Goal: Transaction & Acquisition: Purchase product/service

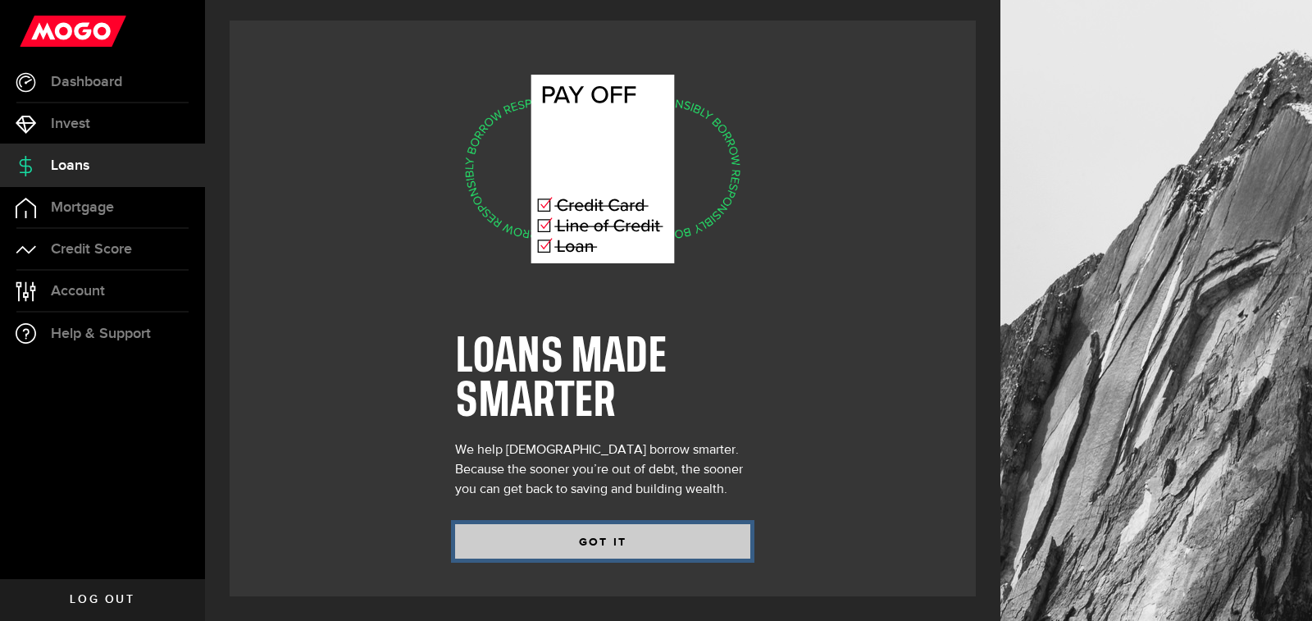
click at [666, 533] on button "GOT IT" at bounding box center [602, 541] width 295 height 34
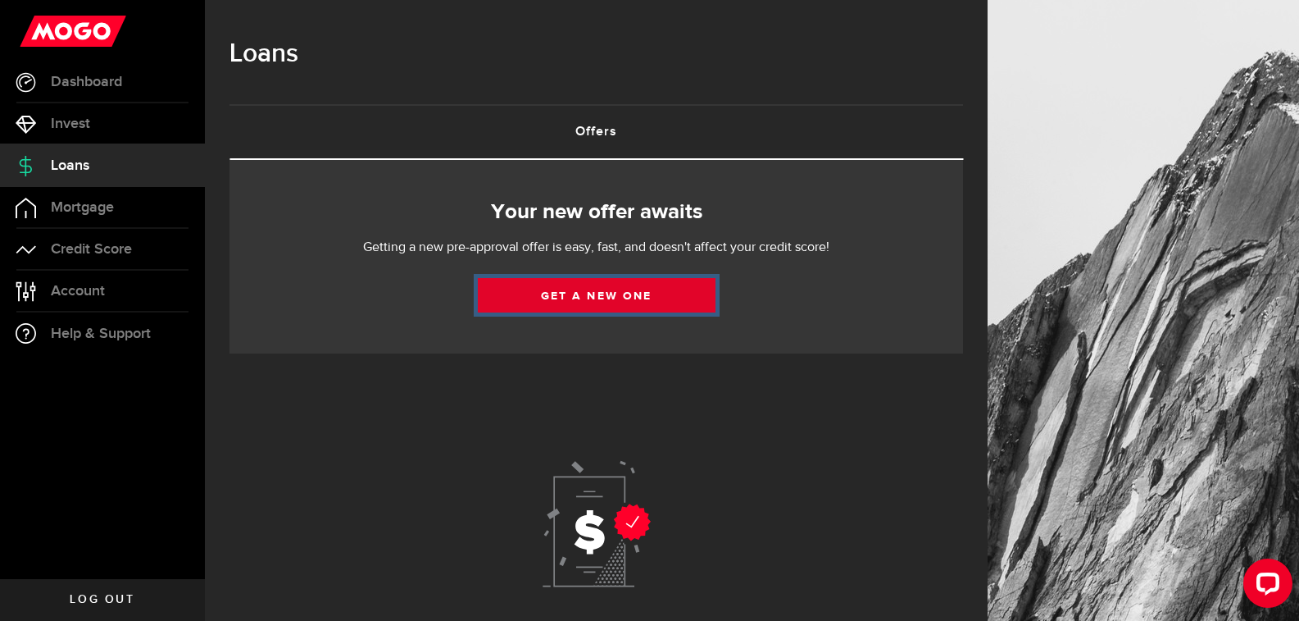
click at [702, 291] on link "Get a new one" at bounding box center [597, 295] width 238 height 34
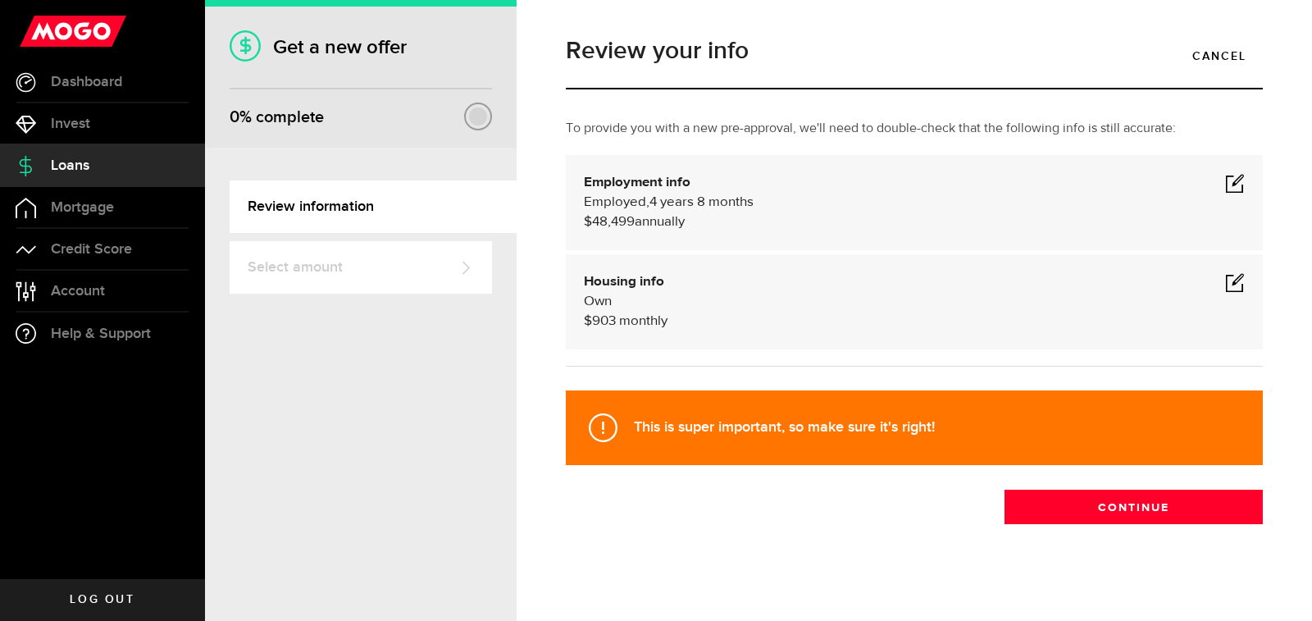
click at [1225, 187] on span at bounding box center [1235, 183] width 20 height 20
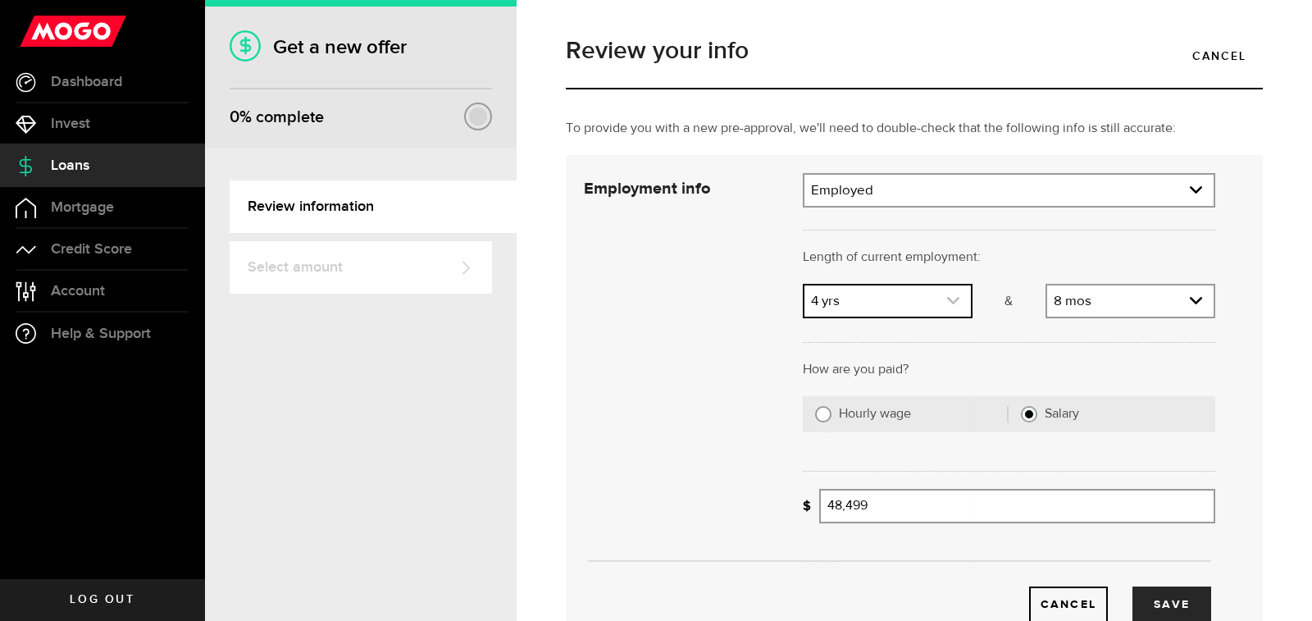
click at [946, 299] on icon "expand select" at bounding box center [953, 300] width 14 height 14
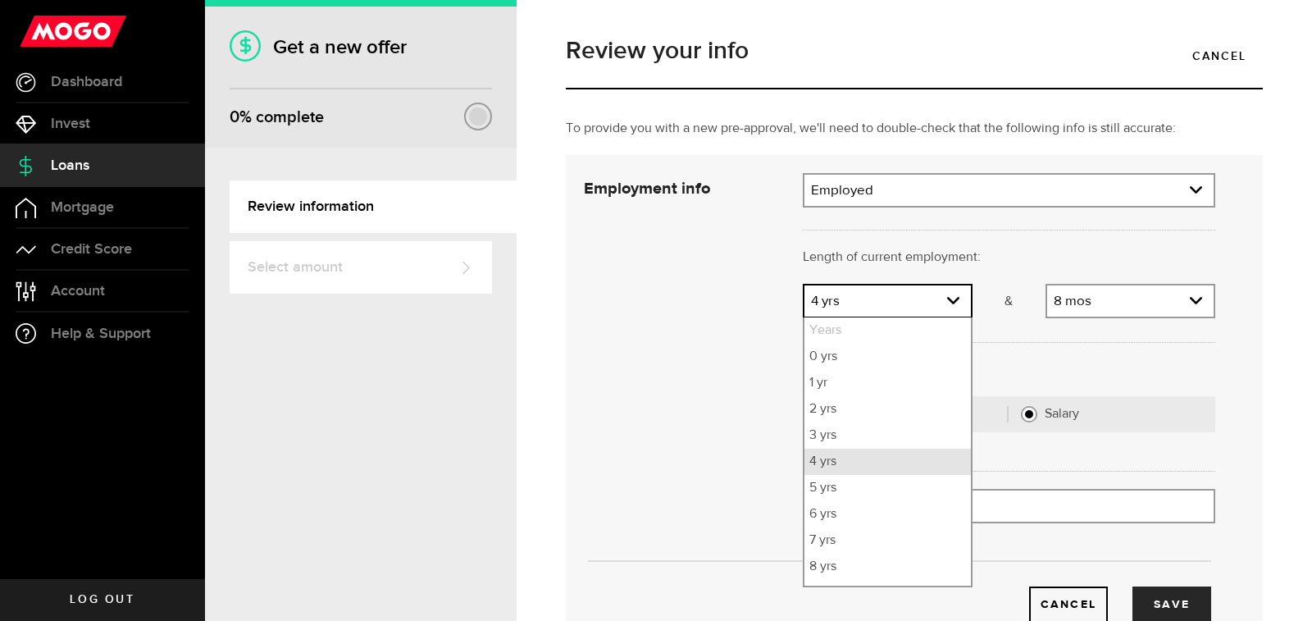
click at [885, 463] on li "4 yrs" at bounding box center [887, 461] width 166 height 26
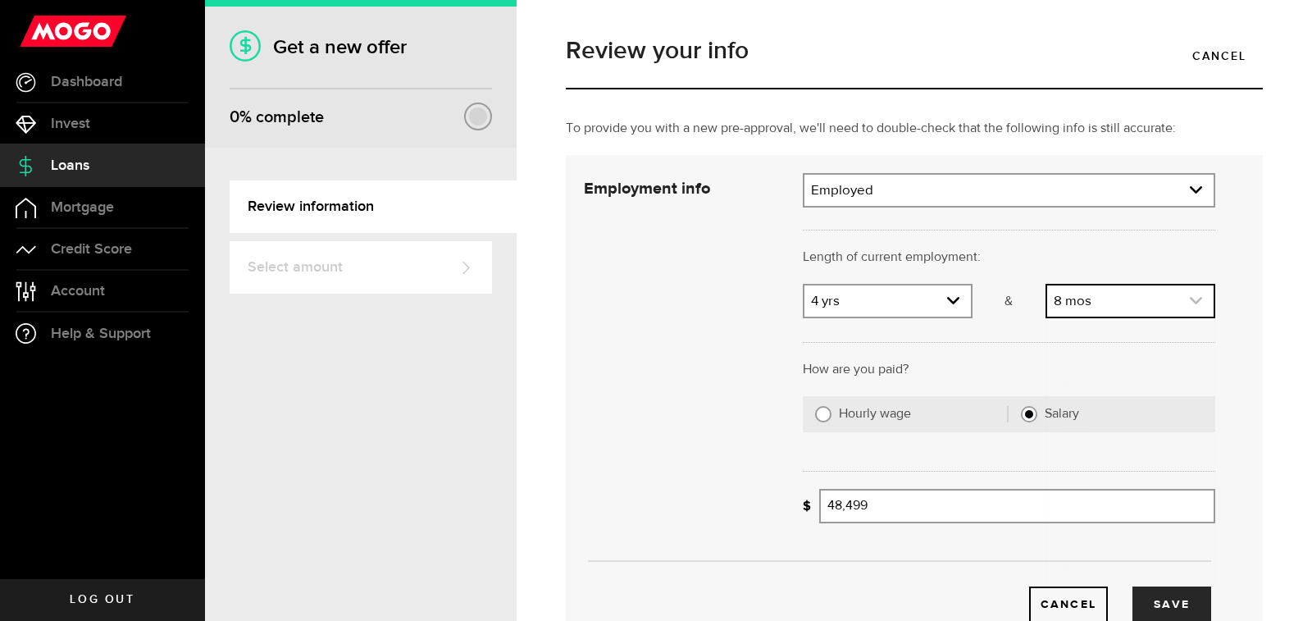
click at [1189, 298] on icon "expand select" at bounding box center [1196, 300] width 14 height 14
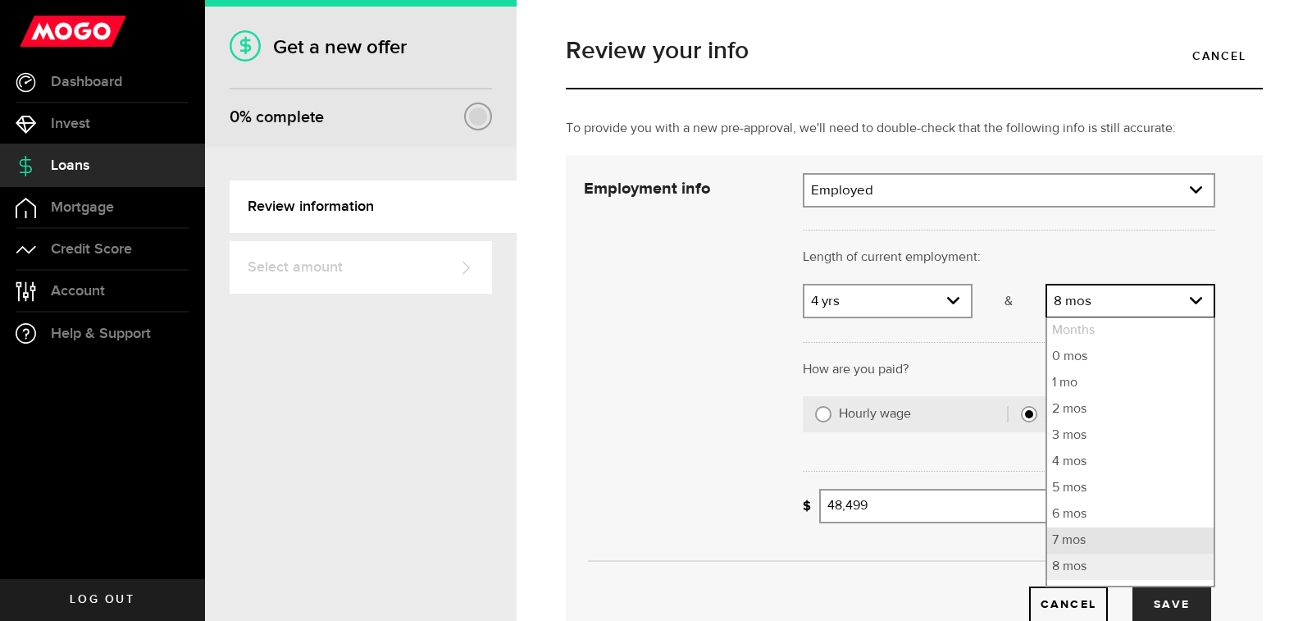
scroll to position [73, 0]
click at [1103, 542] on li "10 mos" at bounding box center [1130, 546] width 166 height 26
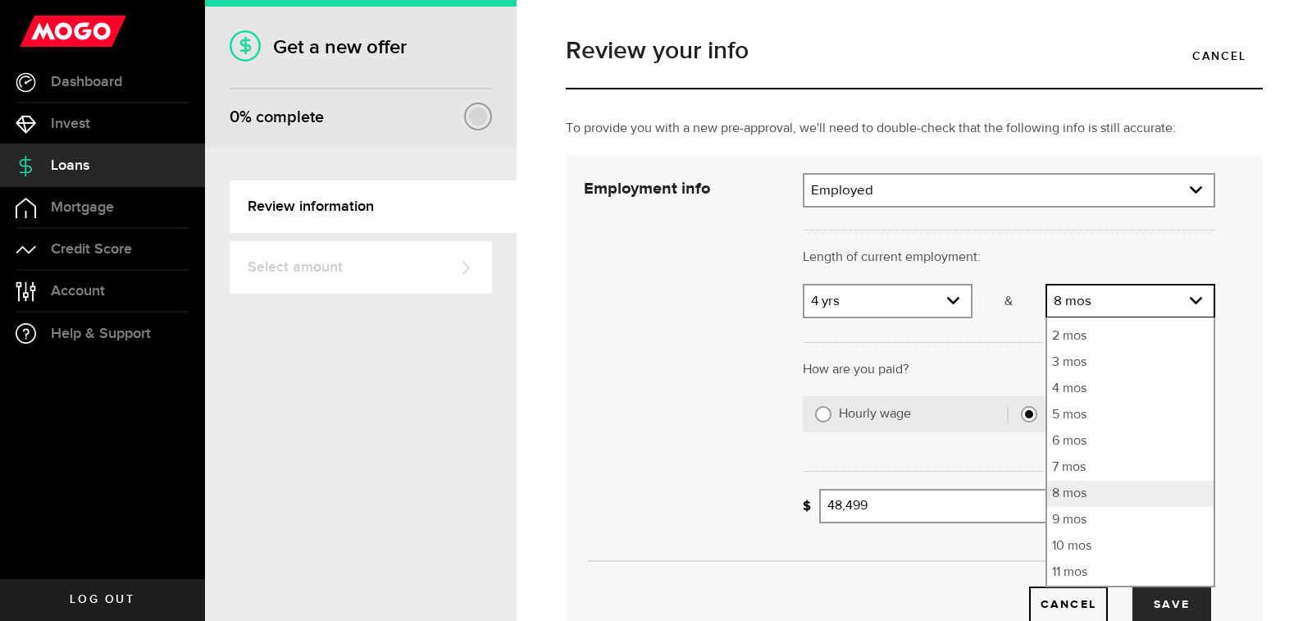
select select "10"
click at [903, 509] on input "48499" at bounding box center [1017, 506] width 396 height 34
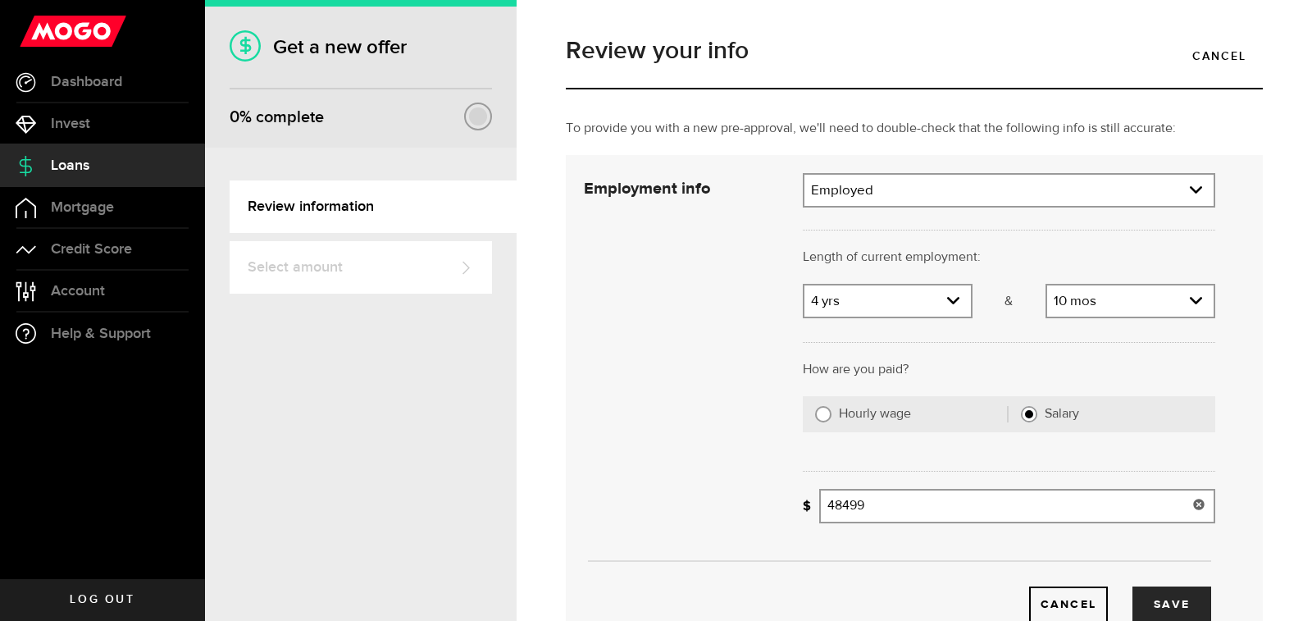
click at [903, 508] on input "48499" at bounding box center [1017, 506] width 396 height 34
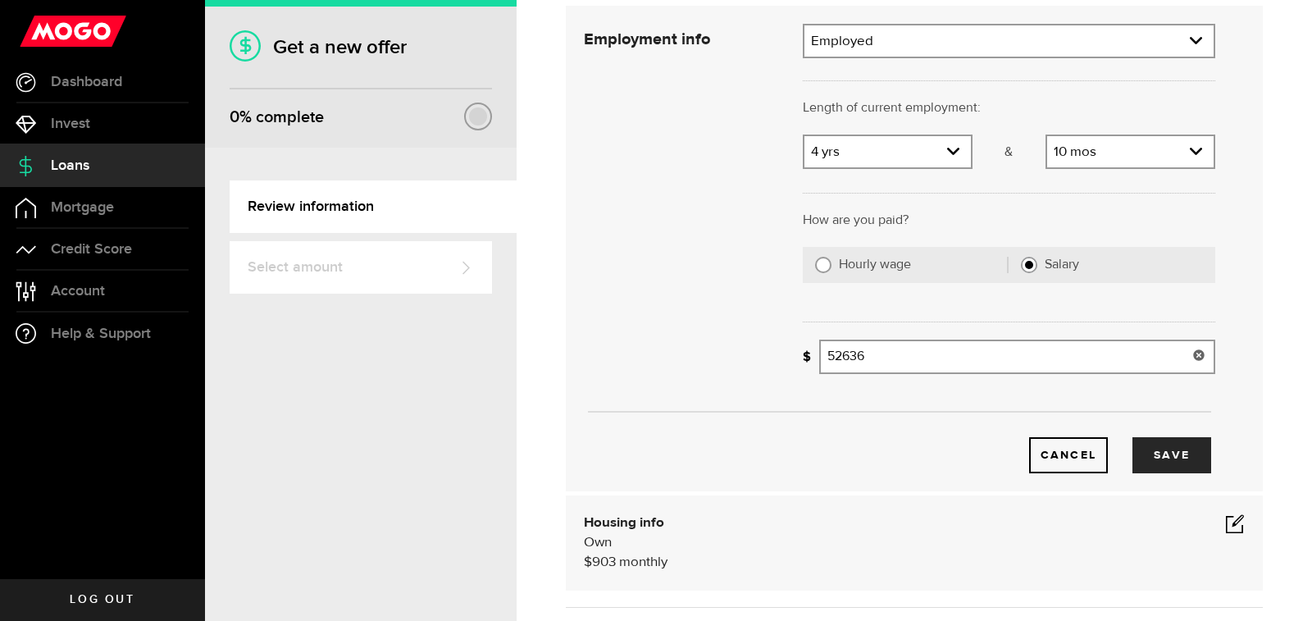
scroll to position [164, 0]
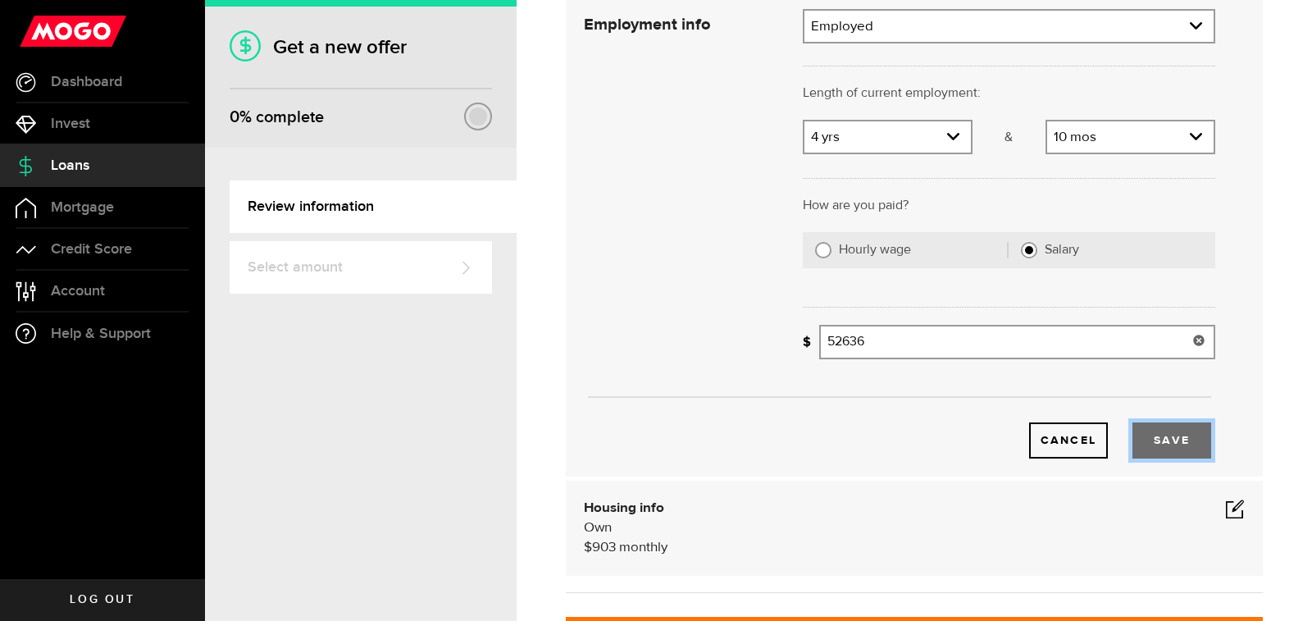
type input "52,636"
click at [1169, 443] on button "Save" at bounding box center [1171, 440] width 79 height 36
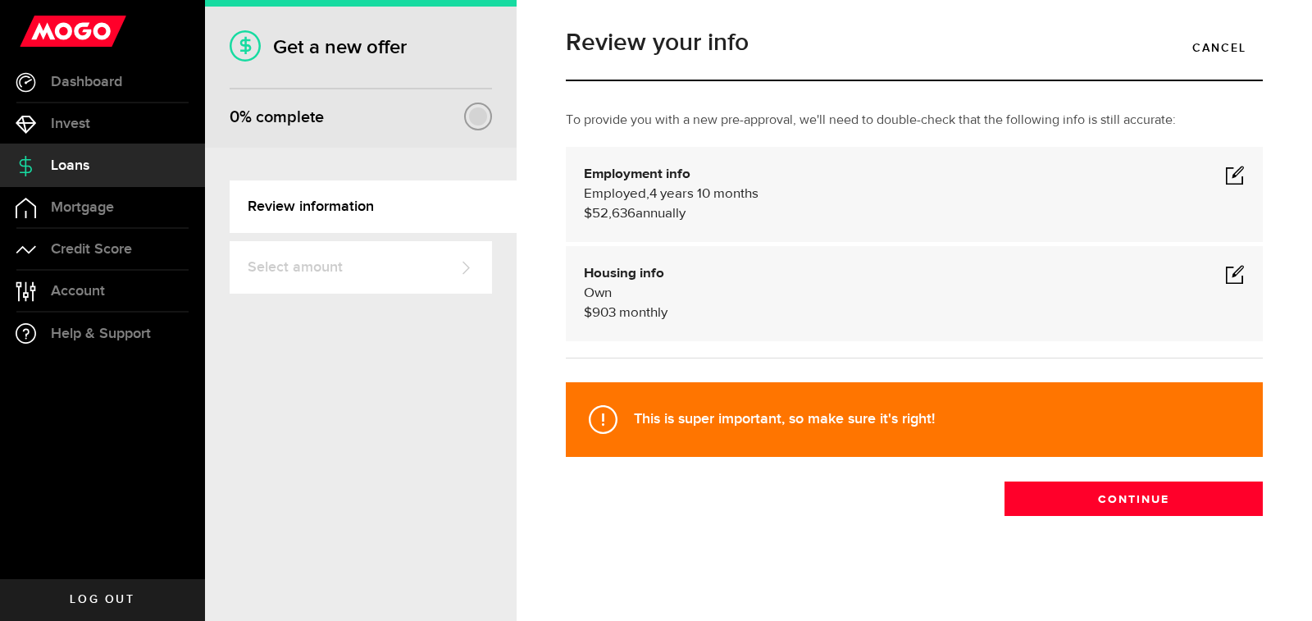
scroll to position [8, 0]
click at [1227, 178] on span at bounding box center [1235, 175] width 20 height 20
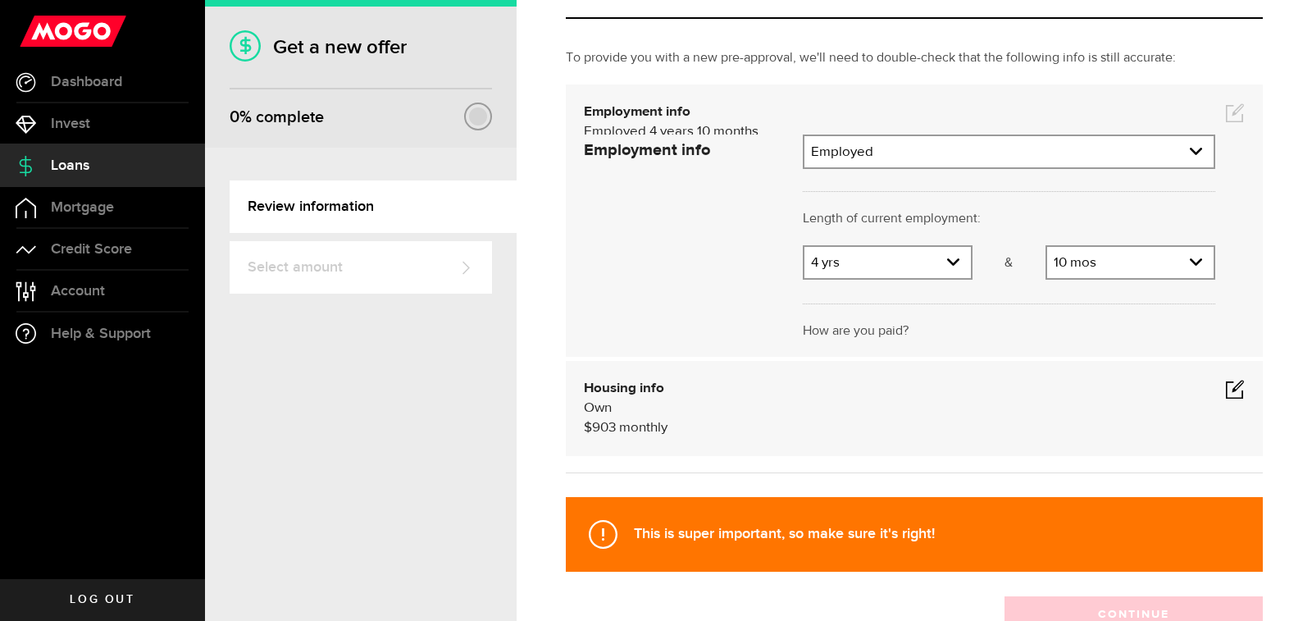
scroll to position [143, 0]
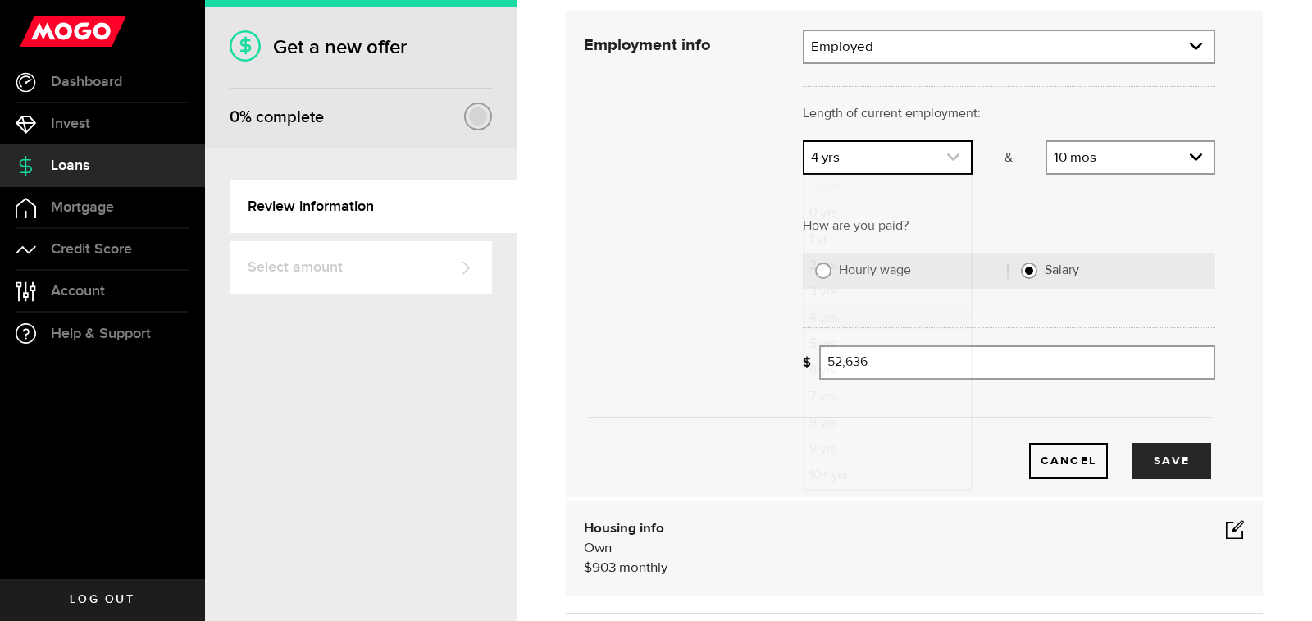
click at [879, 152] on link "expand select" at bounding box center [887, 157] width 166 height 31
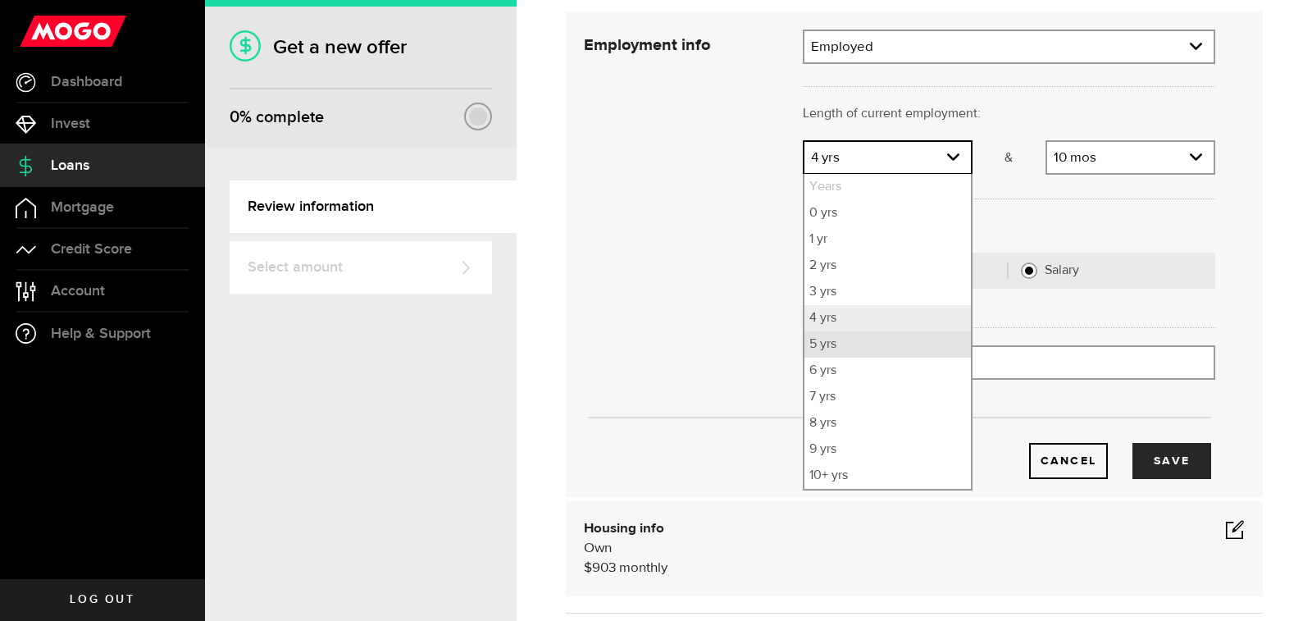
click at [846, 342] on li "5 yrs" at bounding box center [887, 344] width 166 height 26
select select "5"
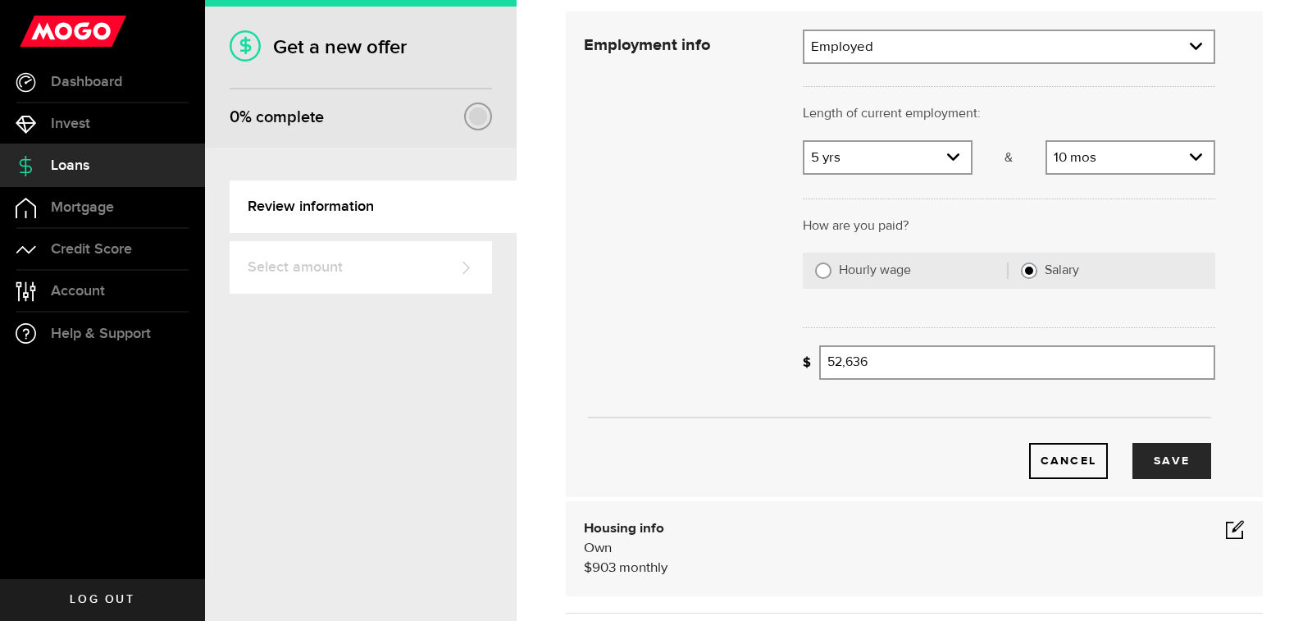
click at [1121, 135] on div "Length of current employment: Length of self-employment:" at bounding box center [1008, 122] width 437 height 36
click at [1126, 150] on link "expand select" at bounding box center [1130, 157] width 166 height 31
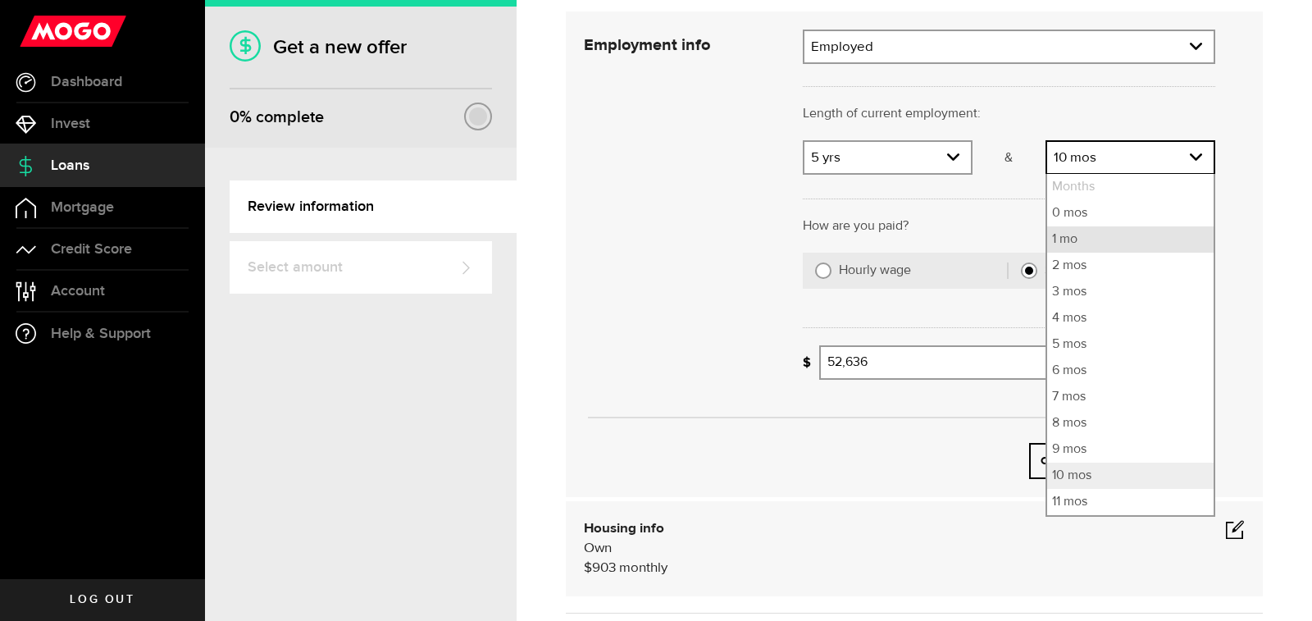
click at [1071, 237] on li "1 mo" at bounding box center [1130, 239] width 166 height 26
select select "1"
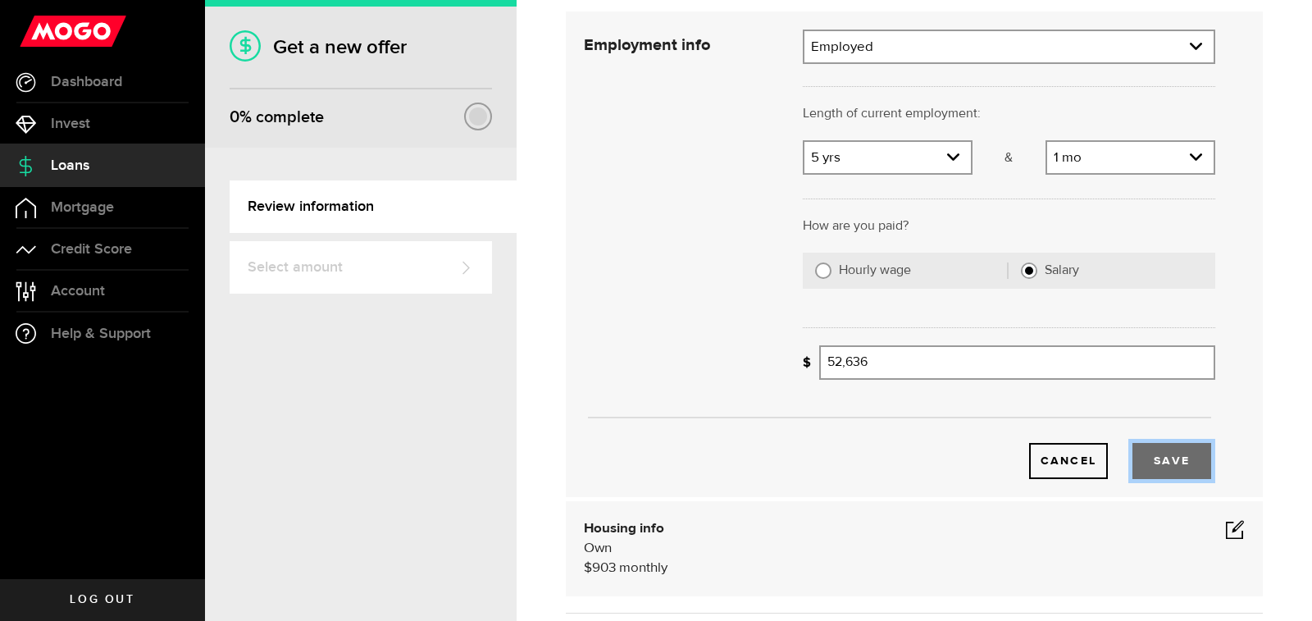
click at [1172, 471] on button "Save" at bounding box center [1171, 461] width 79 height 36
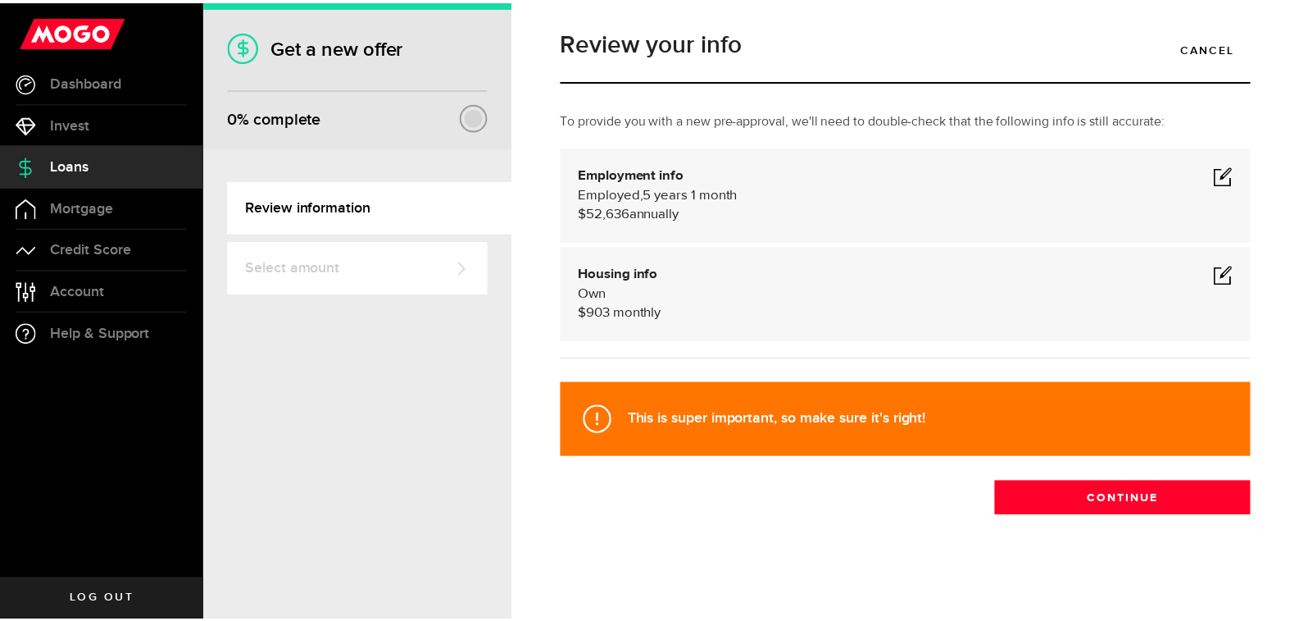
scroll to position [8, 0]
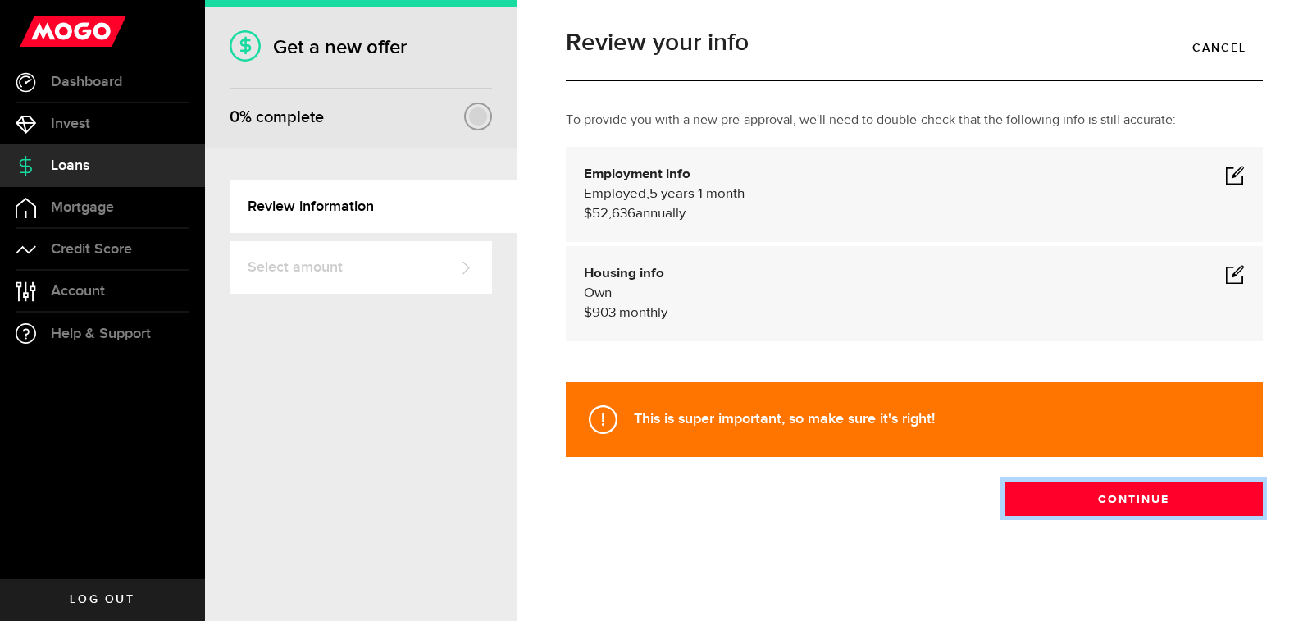
click at [1158, 501] on button "Continue" at bounding box center [1133, 498] width 258 height 34
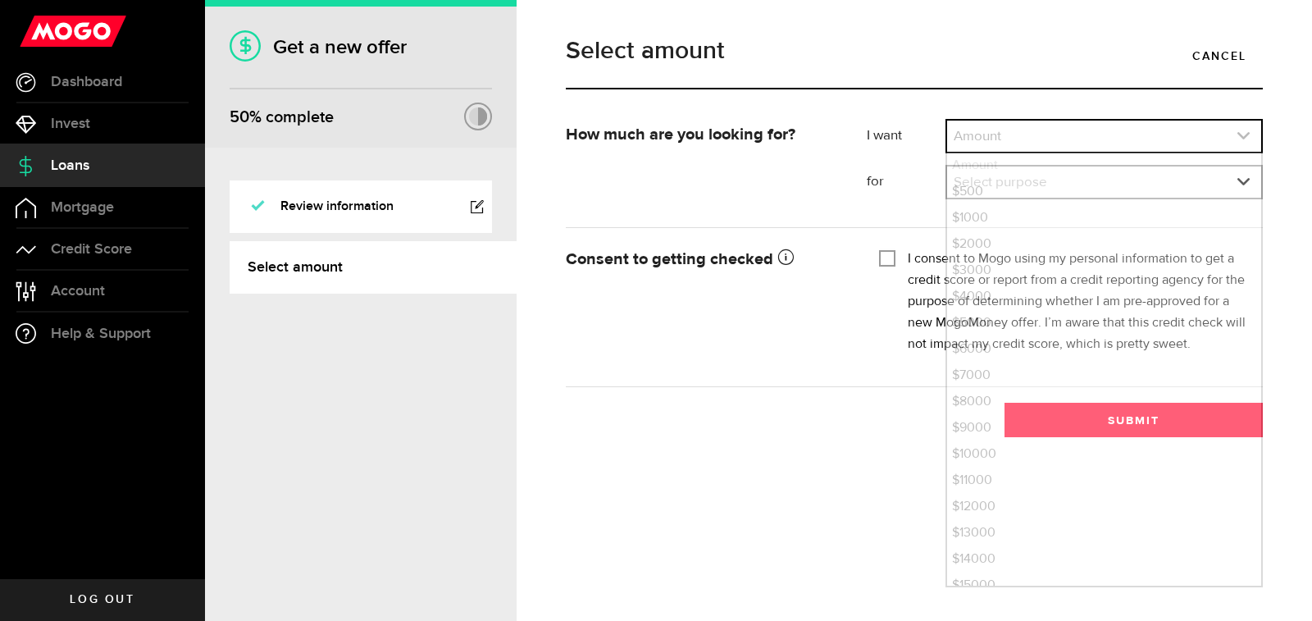
click at [1016, 140] on link "expand select" at bounding box center [1104, 136] width 314 height 31
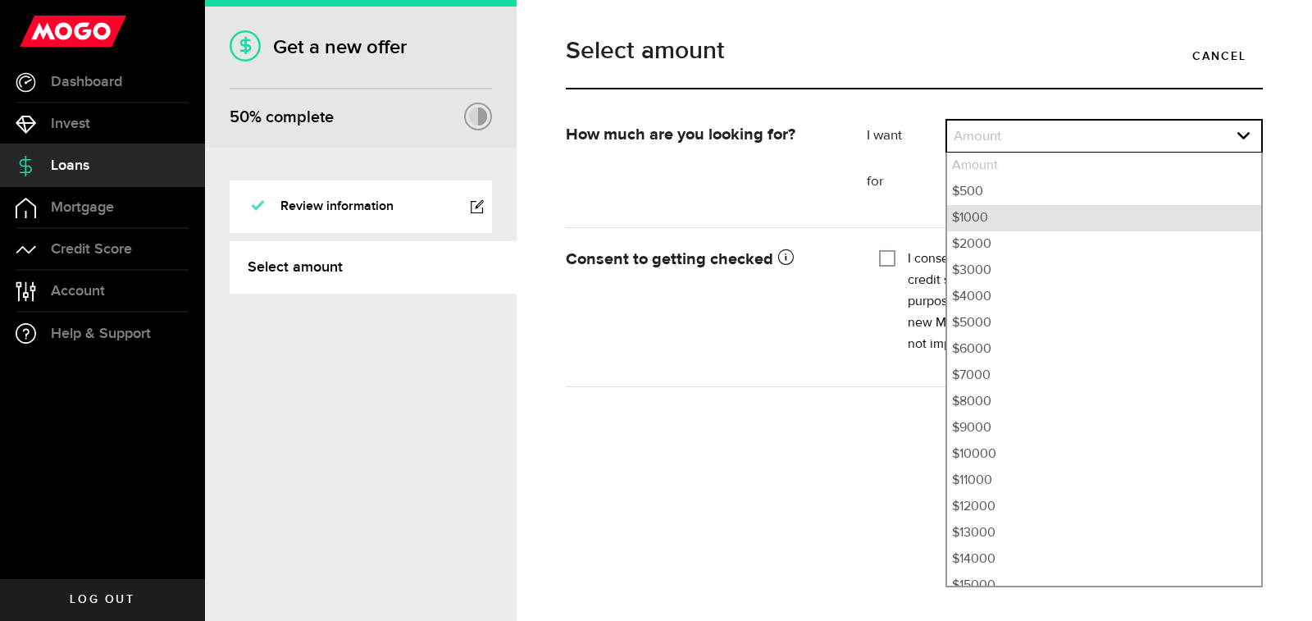
click at [1001, 209] on li "$1000" at bounding box center [1104, 218] width 314 height 26
select select "1000"
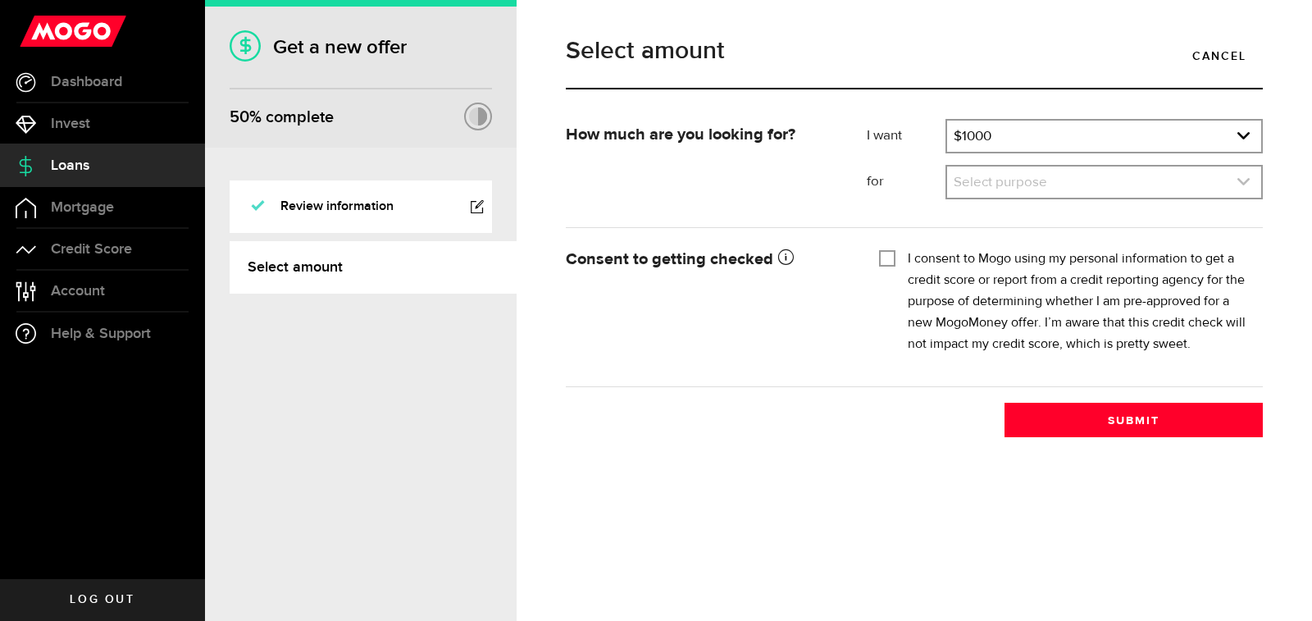
click at [1011, 183] on link "expand select" at bounding box center [1104, 181] width 314 height 31
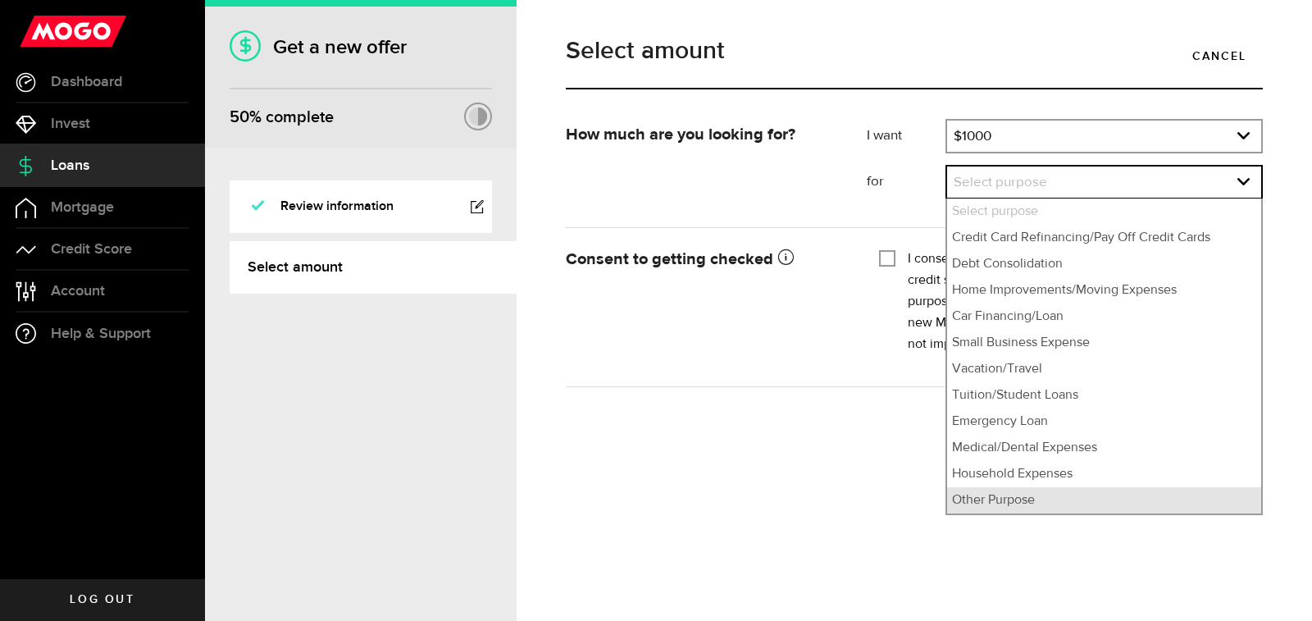
click at [959, 490] on li "Other Purpose" at bounding box center [1104, 500] width 314 height 26
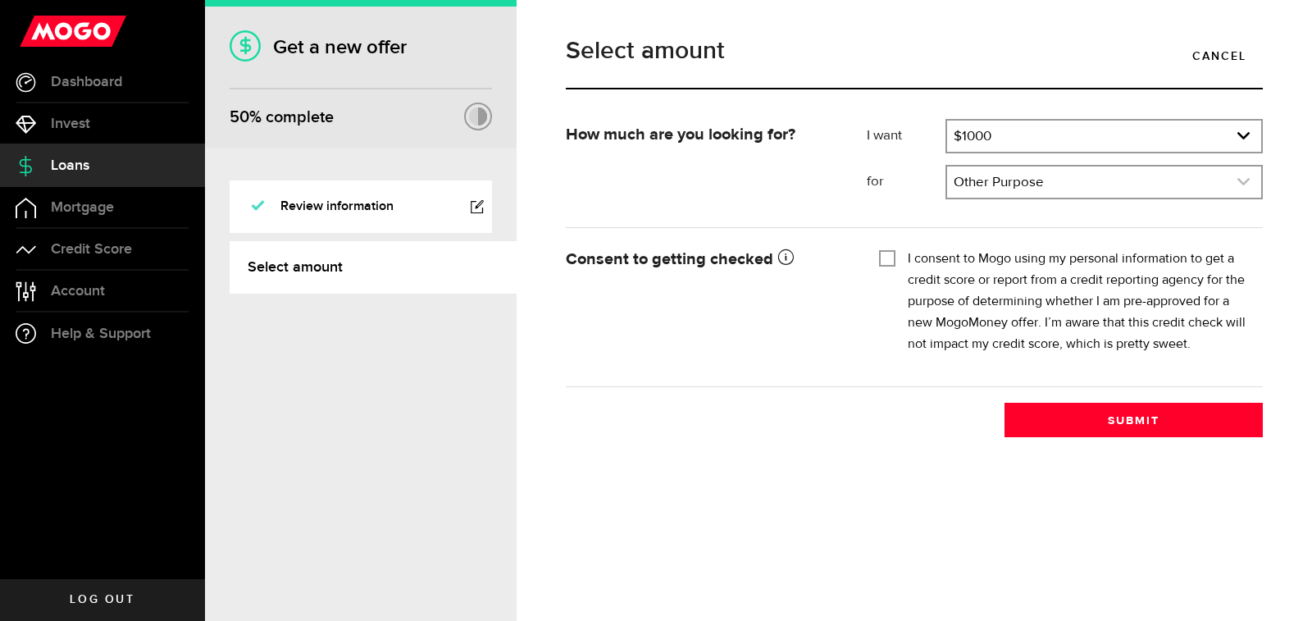
click at [1058, 189] on link "expand select" at bounding box center [1104, 181] width 314 height 31
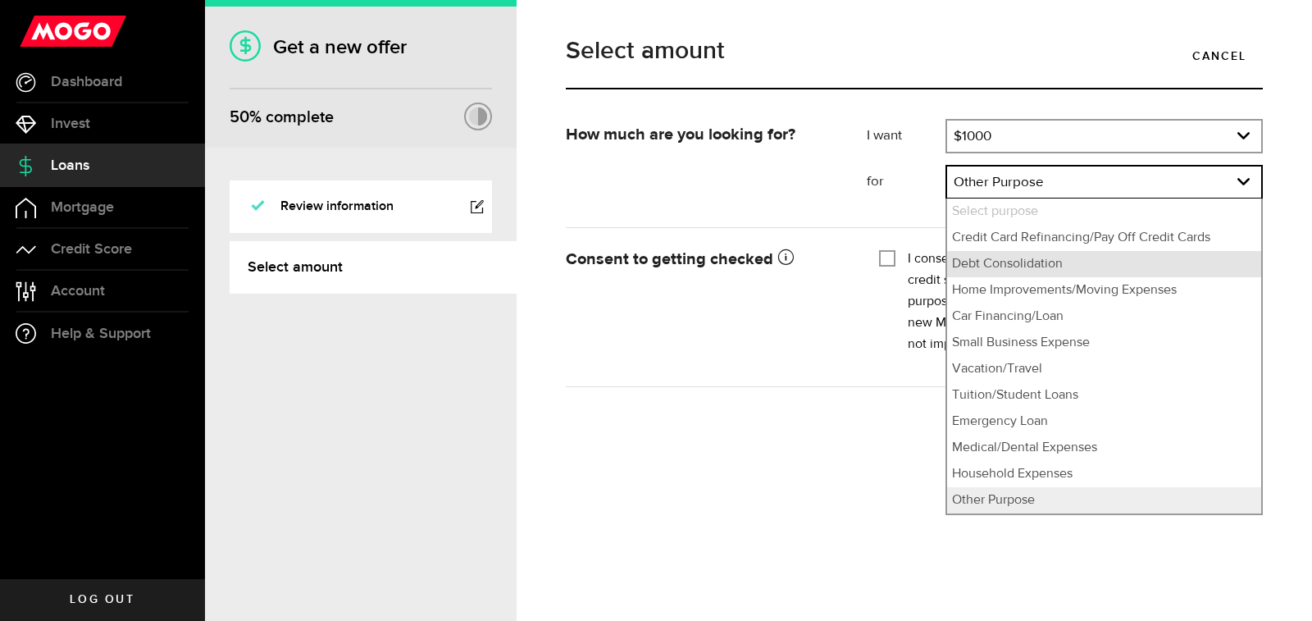
click at [1024, 261] on li "Debt Consolidation" at bounding box center [1104, 264] width 314 height 26
select select "Debt Consolidation"
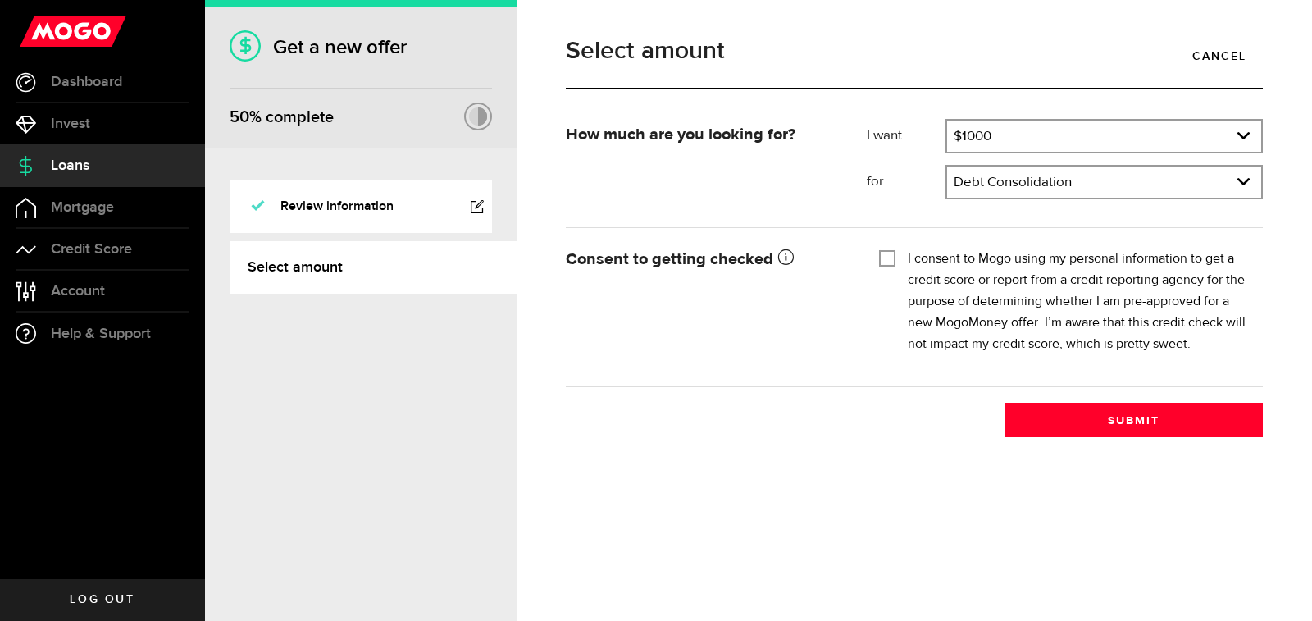
click at [887, 257] on input "I consent to Mogo using my personal information to get a credit score or report…" at bounding box center [887, 256] width 16 height 16
checkbox input "true"
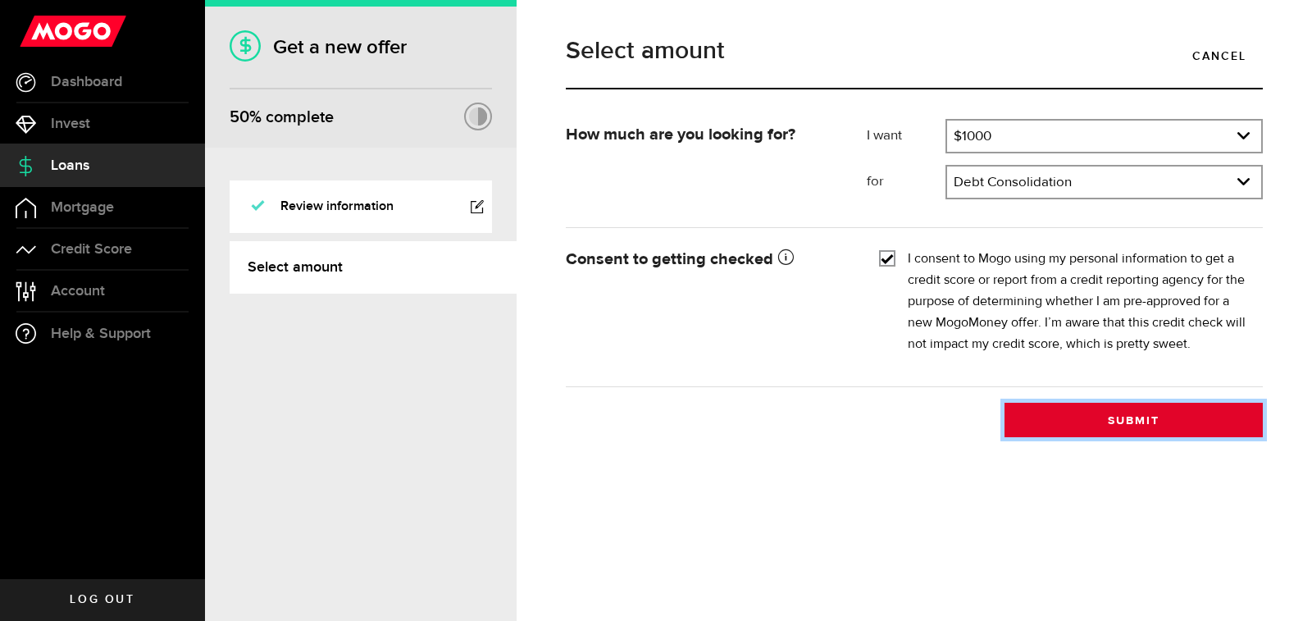
click at [1144, 412] on button "Submit" at bounding box center [1133, 420] width 258 height 34
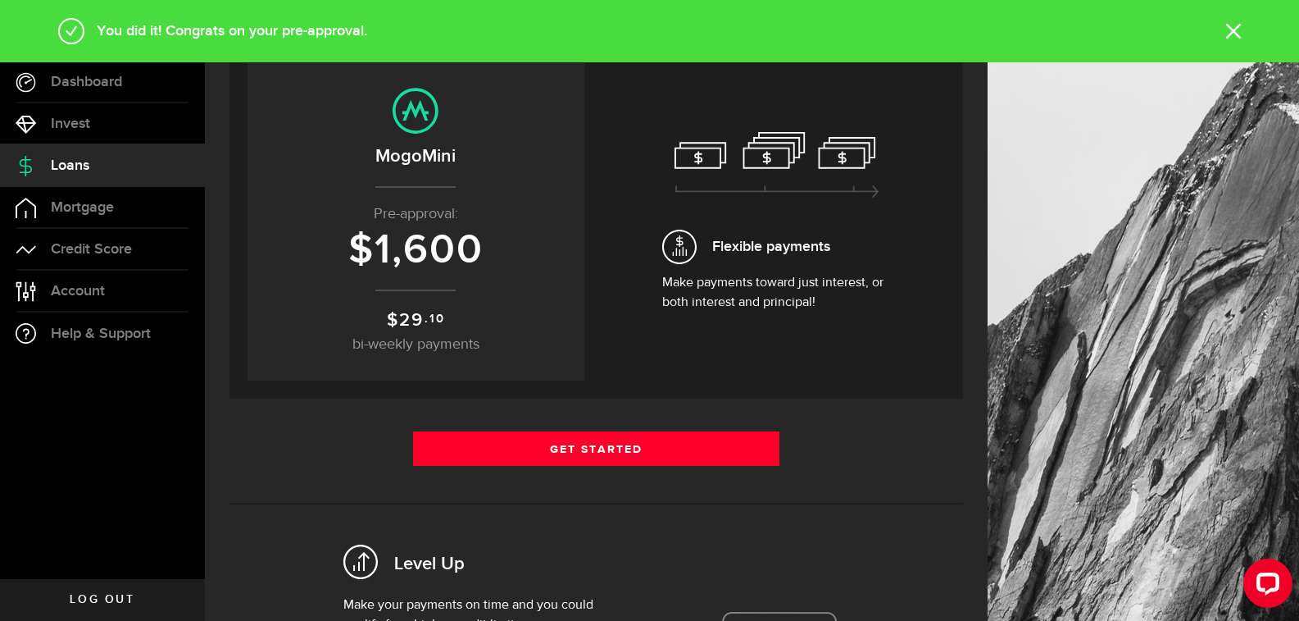
scroll to position [164, 0]
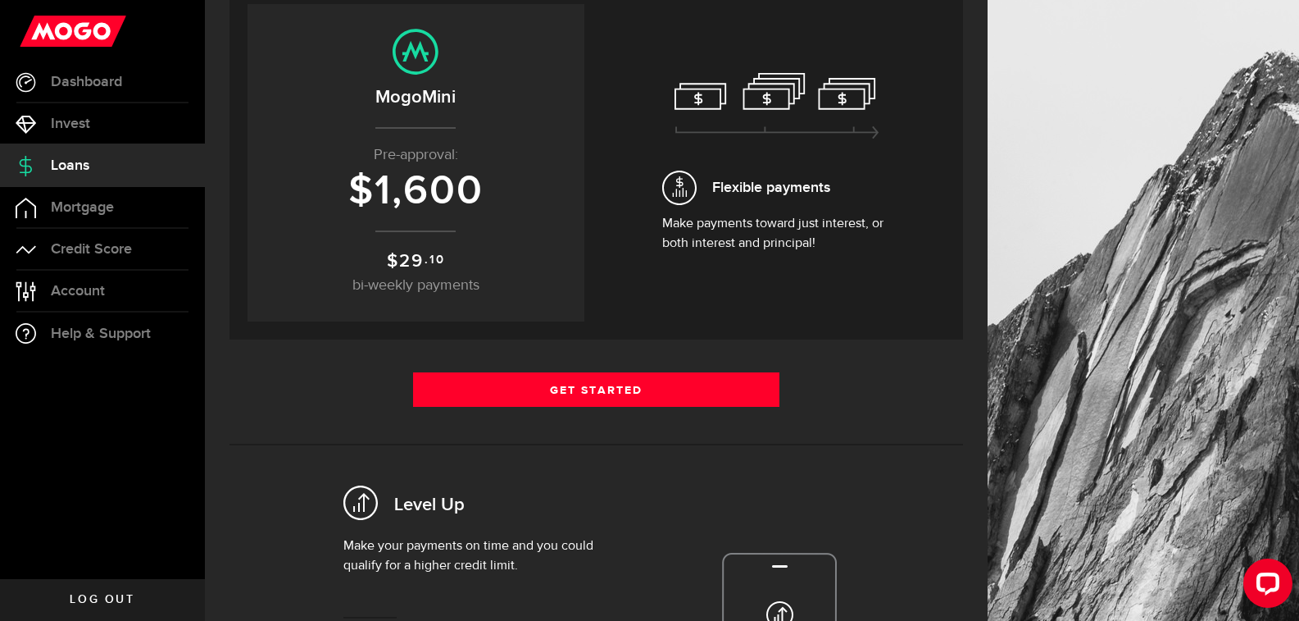
scroll to position [164, 0]
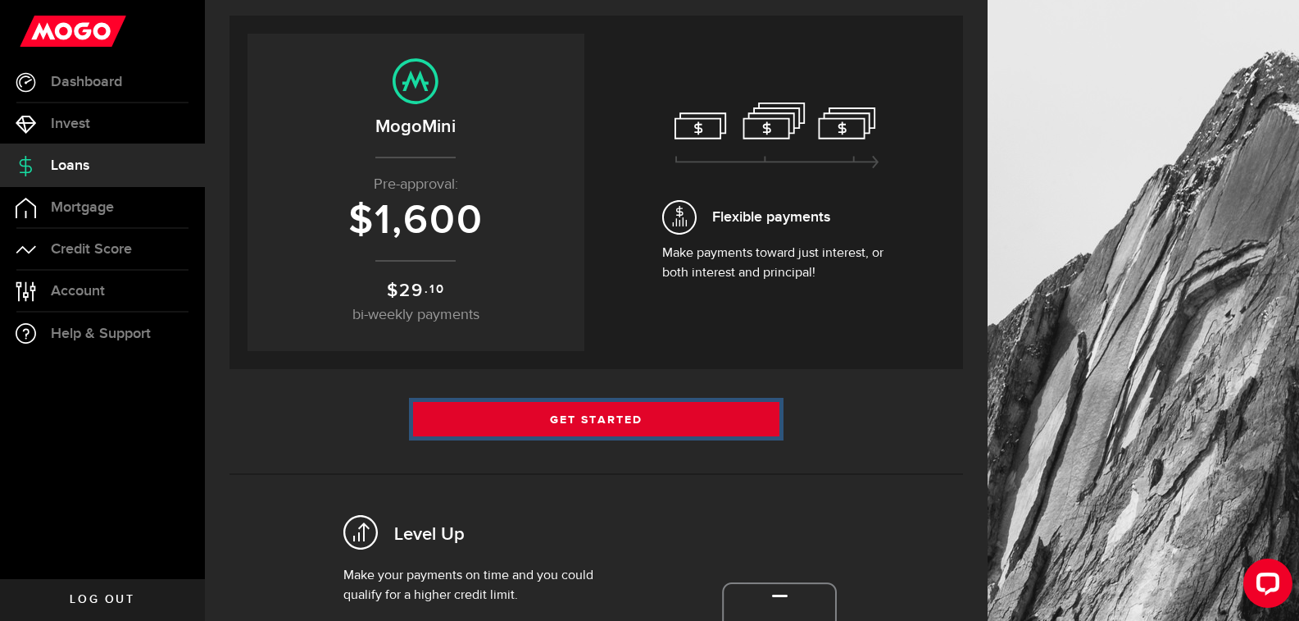
click at [686, 419] on link "Get Started" at bounding box center [596, 419] width 367 height 34
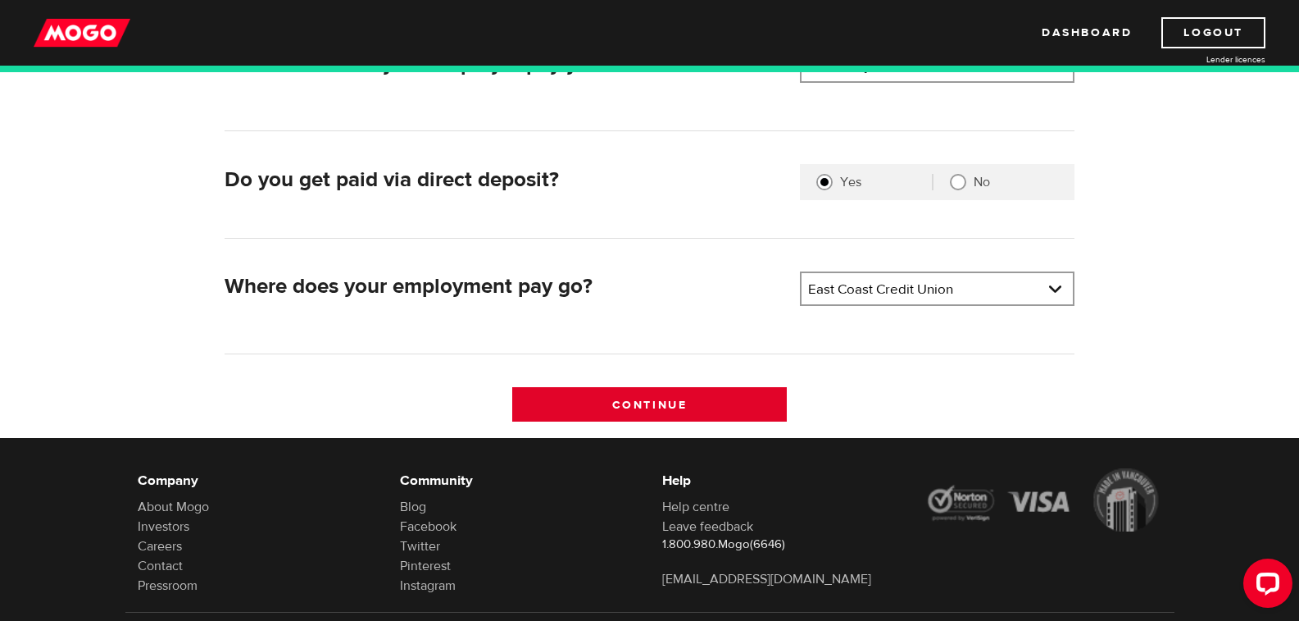
scroll to position [410, 0]
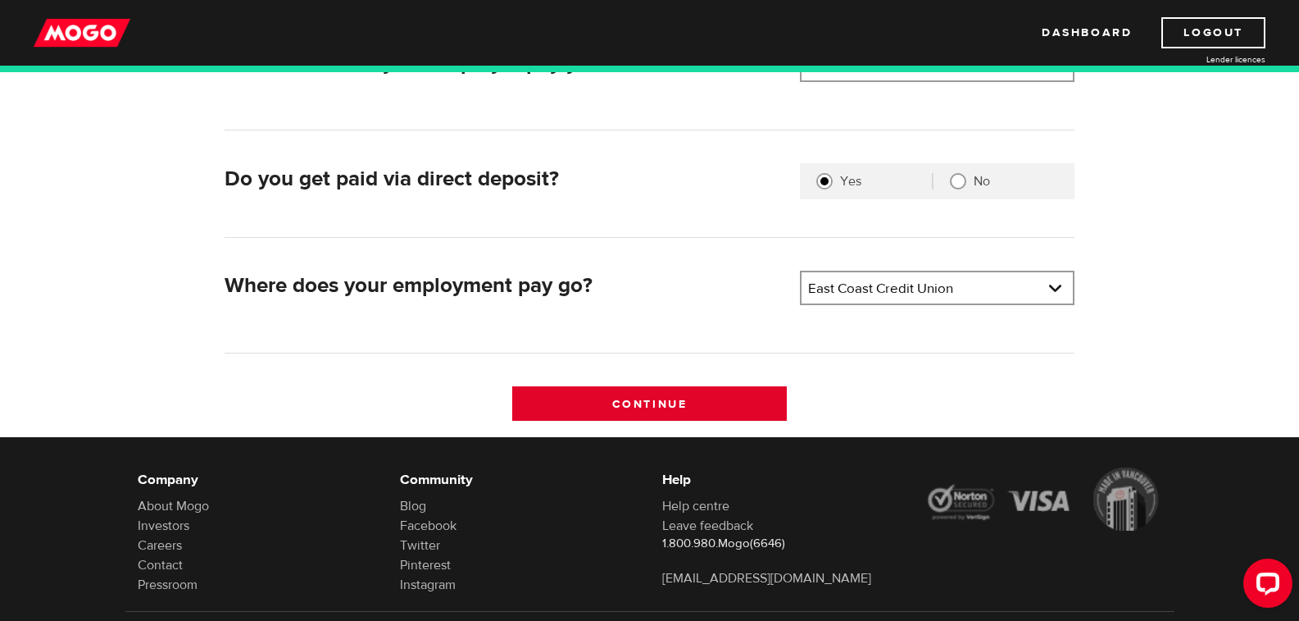
click at [712, 395] on input "Continue" at bounding box center [649, 403] width 275 height 34
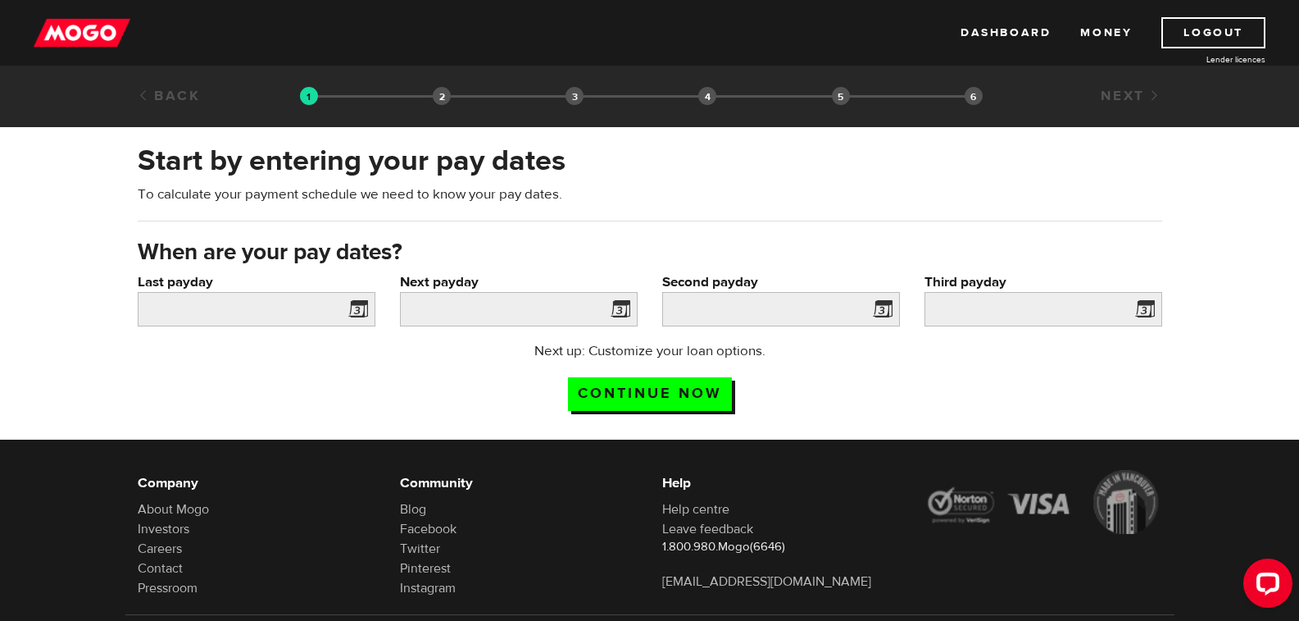
click at [358, 307] on span at bounding box center [355, 311] width 25 height 26
click at [266, 307] on input "Last payday" at bounding box center [257, 309] width 238 height 34
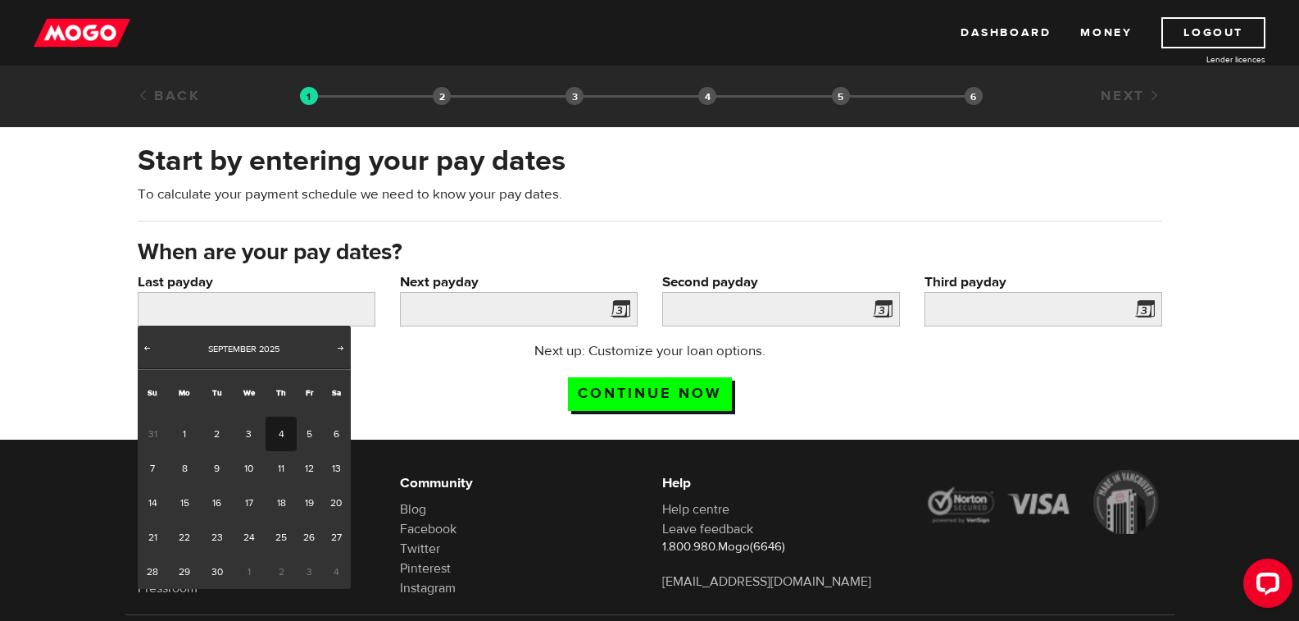
drag, startPoint x: 280, startPoint y: 435, endPoint x: 290, endPoint y: 420, distance: 18.4
click at [280, 435] on link "4" at bounding box center [281, 433] width 30 height 34
type input "[DATE]"
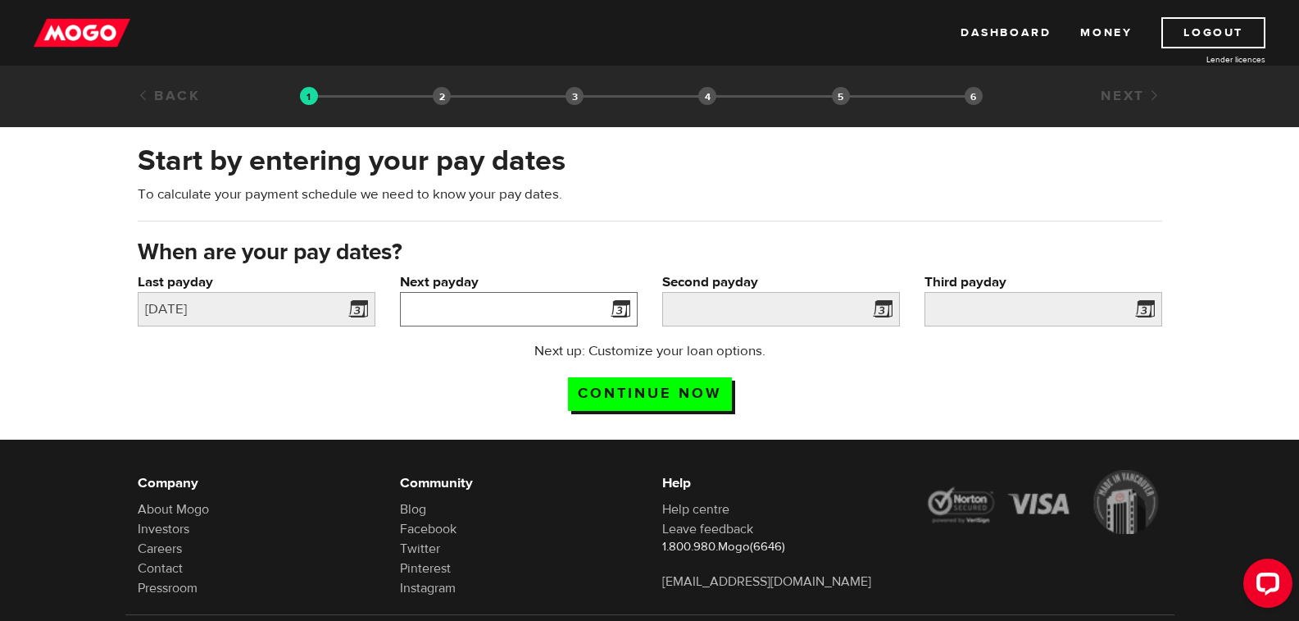
click at [504, 303] on input "Next payday" at bounding box center [519, 309] width 238 height 34
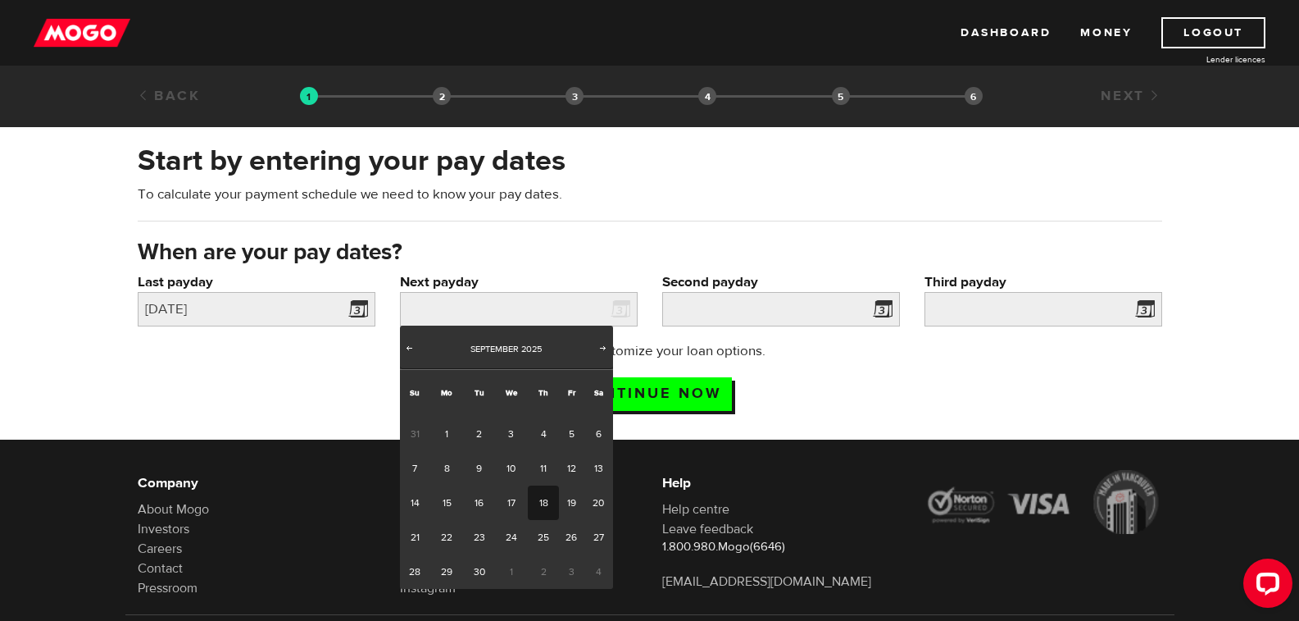
click at [535, 499] on link "18" at bounding box center [543, 502] width 30 height 34
type input "[DATE]"
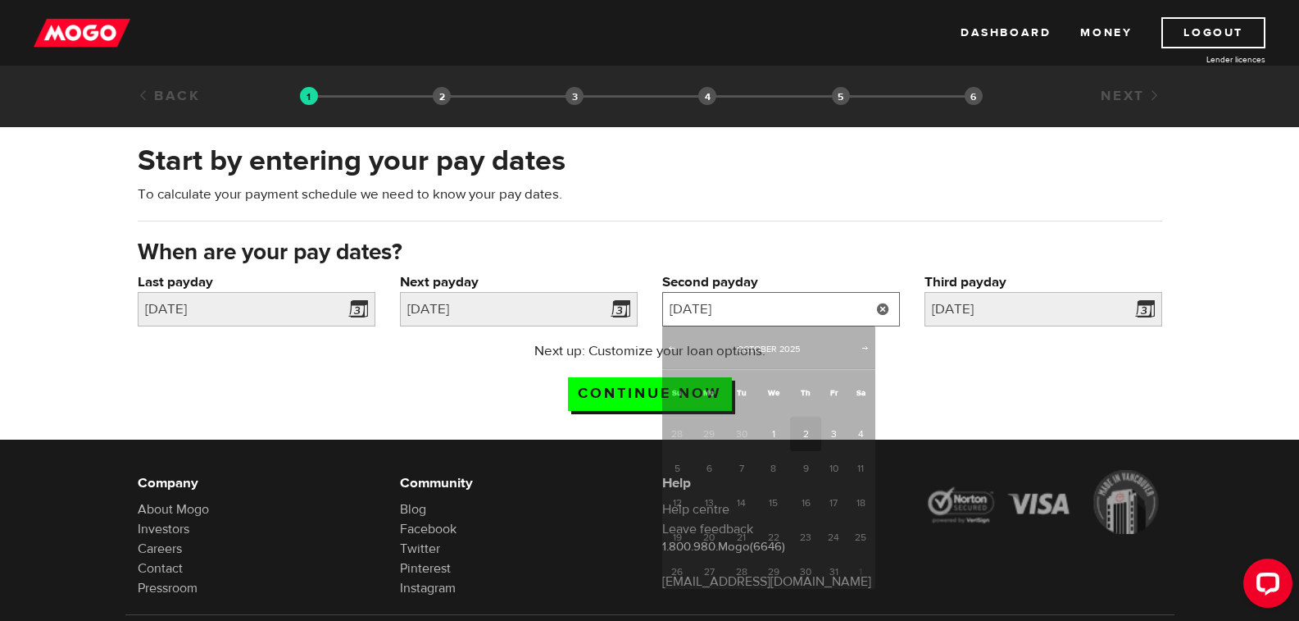
click at [810, 310] on input "2025/10/2" at bounding box center [781, 309] width 238 height 34
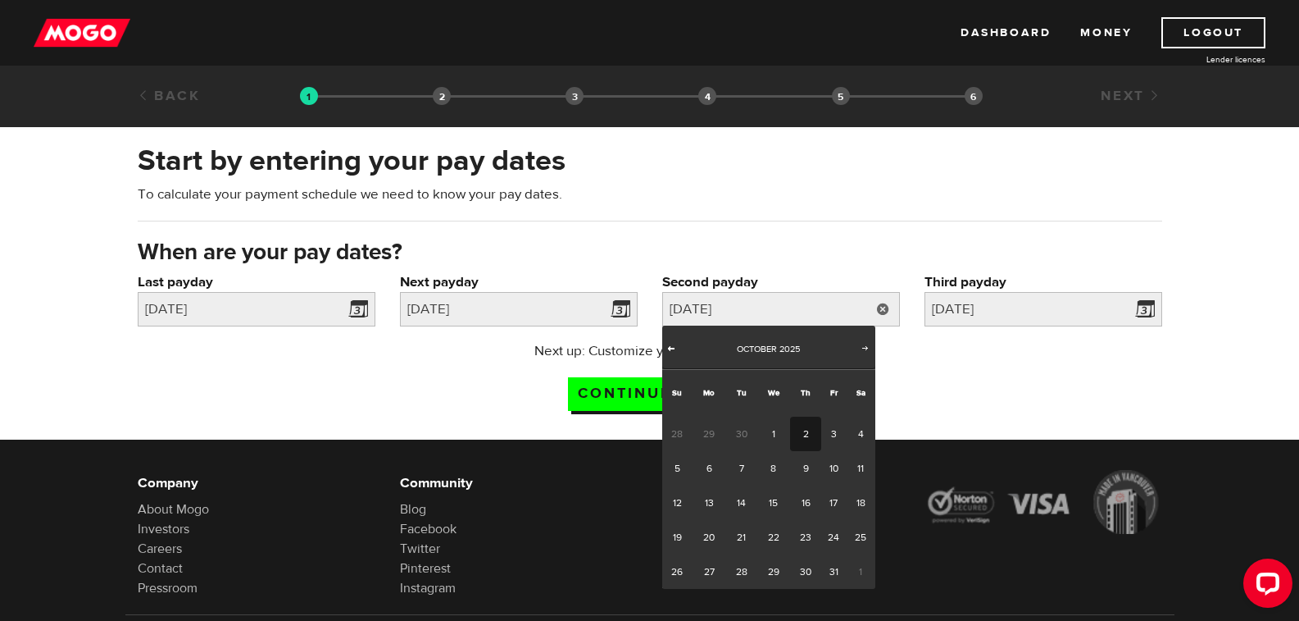
click at [666, 352] on span "Prev" at bounding box center [671, 347] width 13 height 13
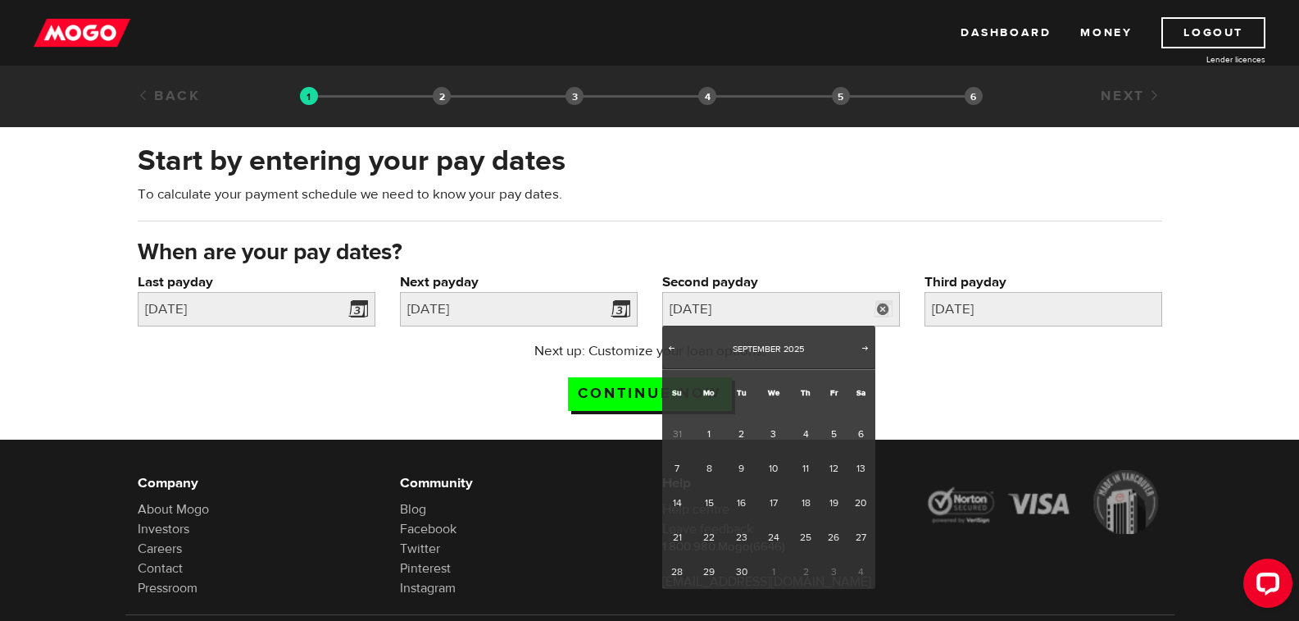
click at [1085, 381] on div "Next up: Customize your loan options. Continue now" at bounding box center [649, 382] width 1049 height 82
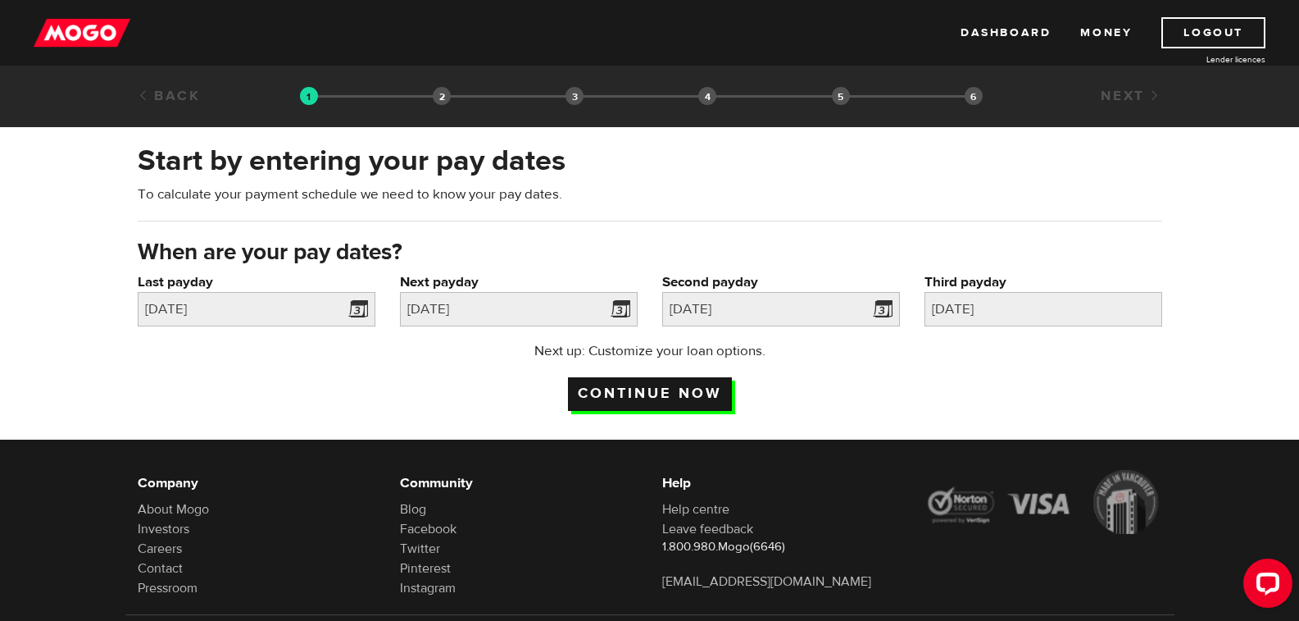
click at [680, 385] on input "Continue now" at bounding box center [650, 394] width 164 height 34
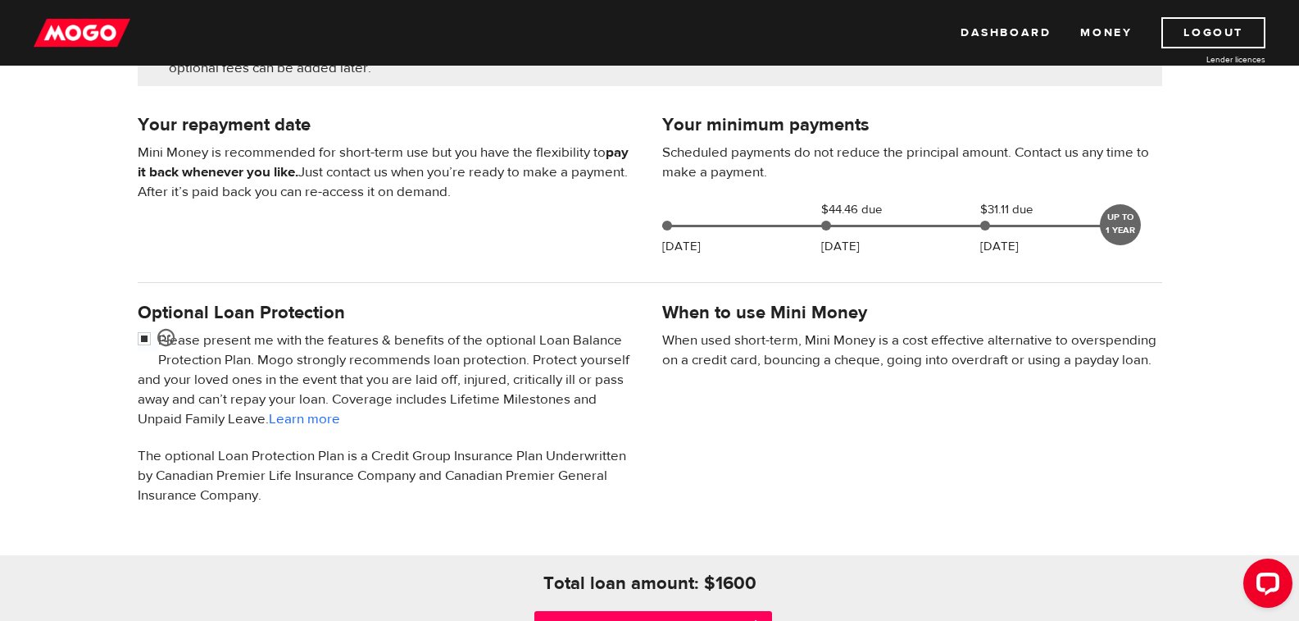
scroll to position [410, 0]
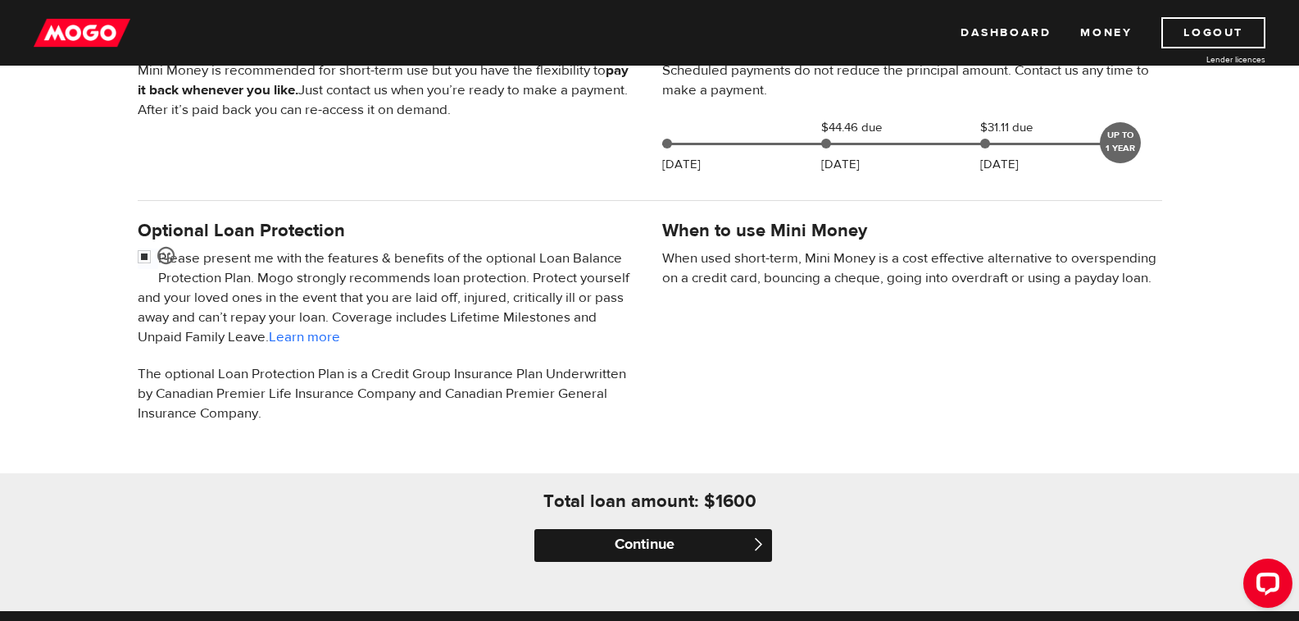
click at [651, 544] on input "Continue" at bounding box center [654, 545] width 238 height 33
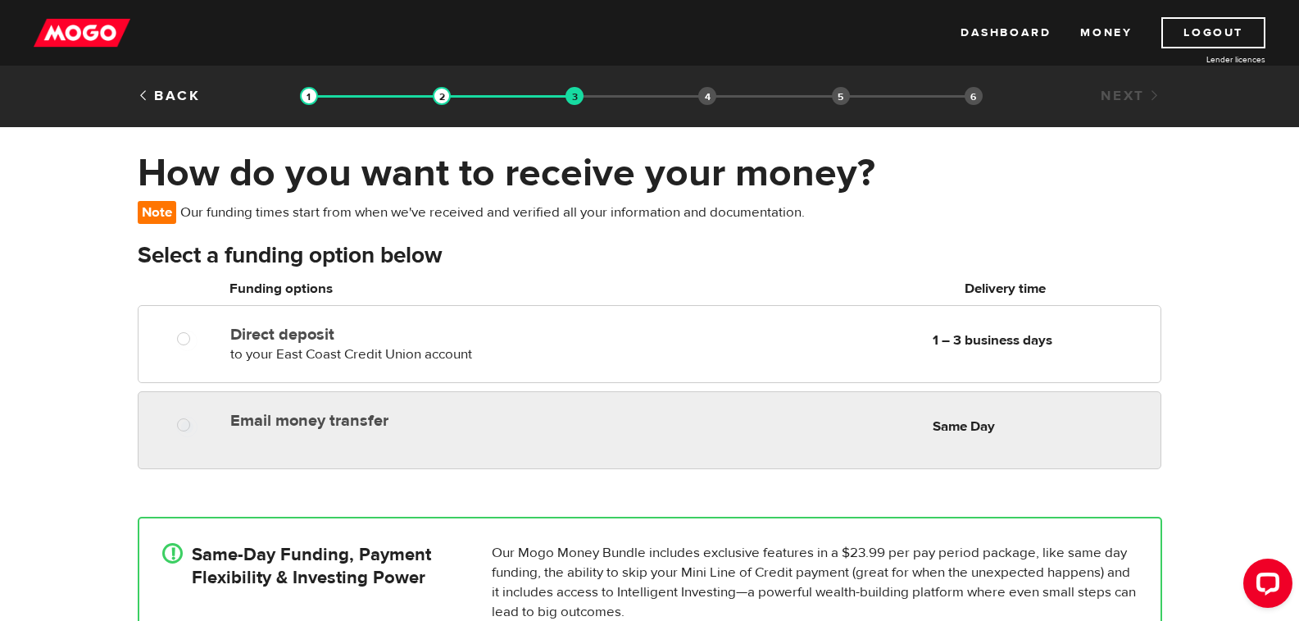
radio input "true"
click at [353, 406] on div "Email money transfer Delivery in Same Day" at bounding box center [419, 417] width 390 height 26
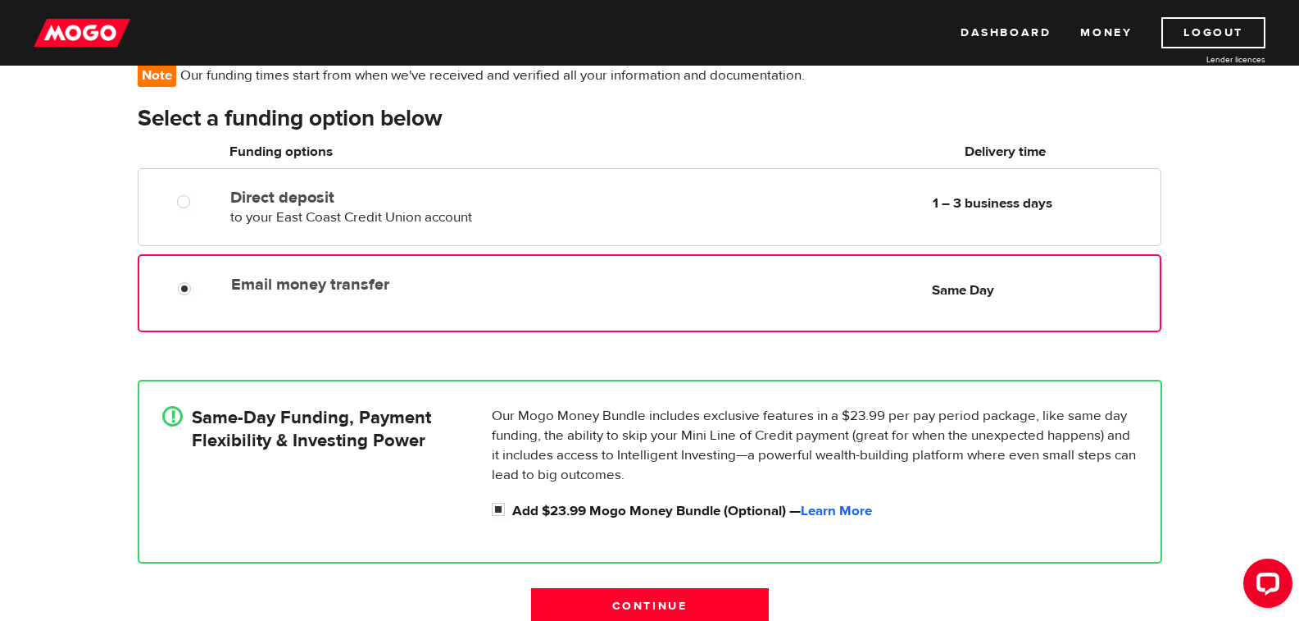
scroll to position [164, 0]
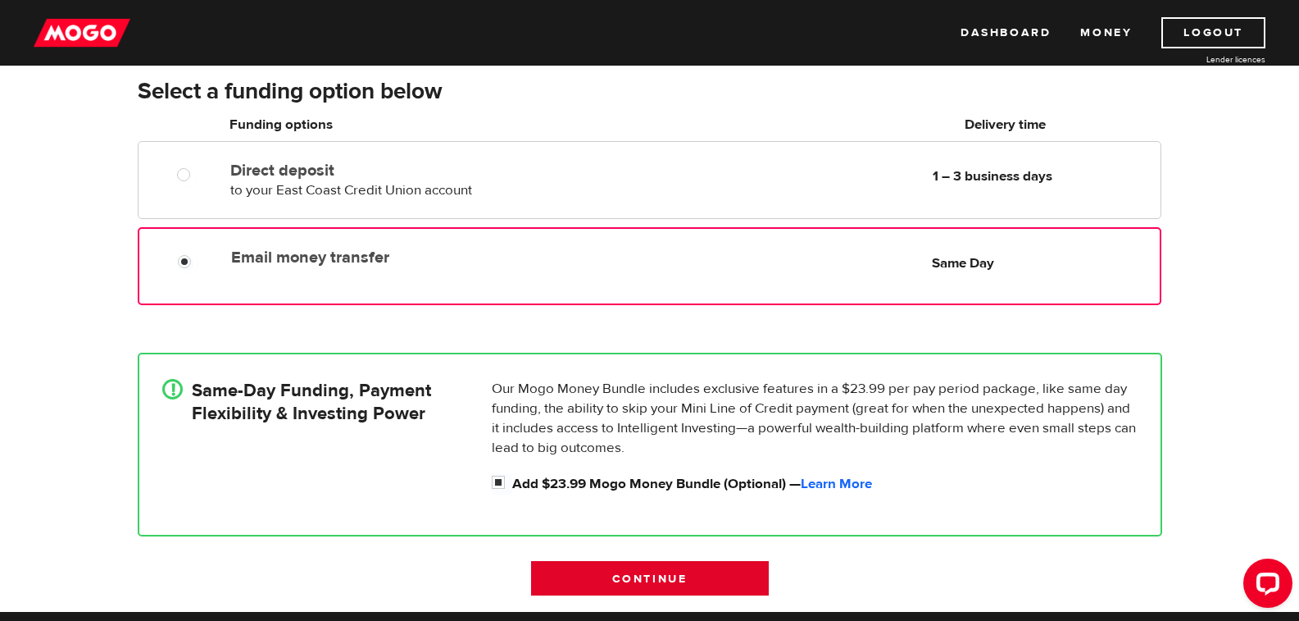
click at [663, 583] on input "Continue" at bounding box center [650, 578] width 238 height 34
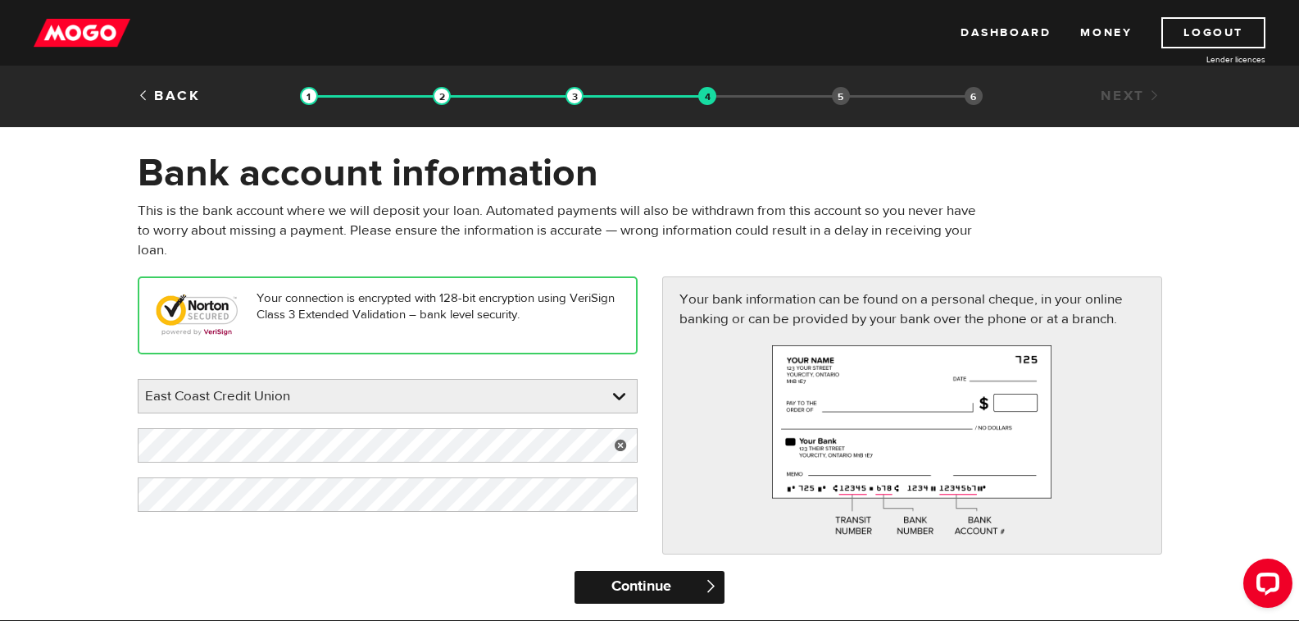
click at [615, 581] on input "Continue" at bounding box center [650, 587] width 150 height 33
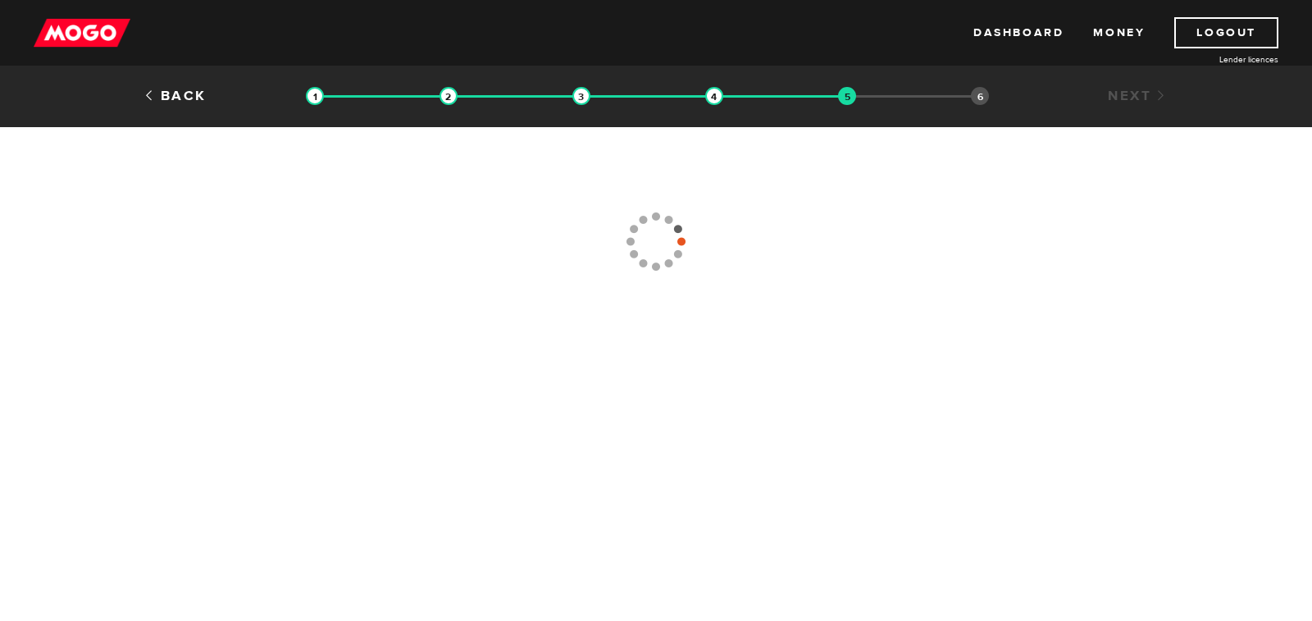
type input "[PHONE_NUMBER]"
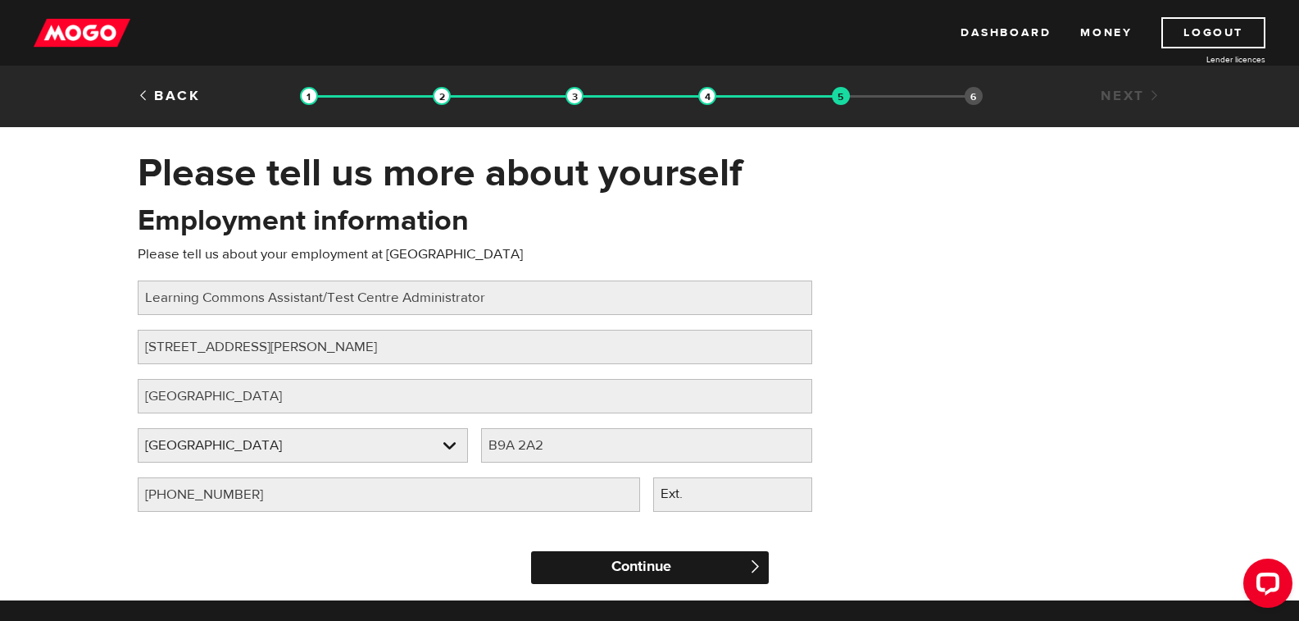
click at [593, 562] on input "Continue" at bounding box center [650, 567] width 238 height 33
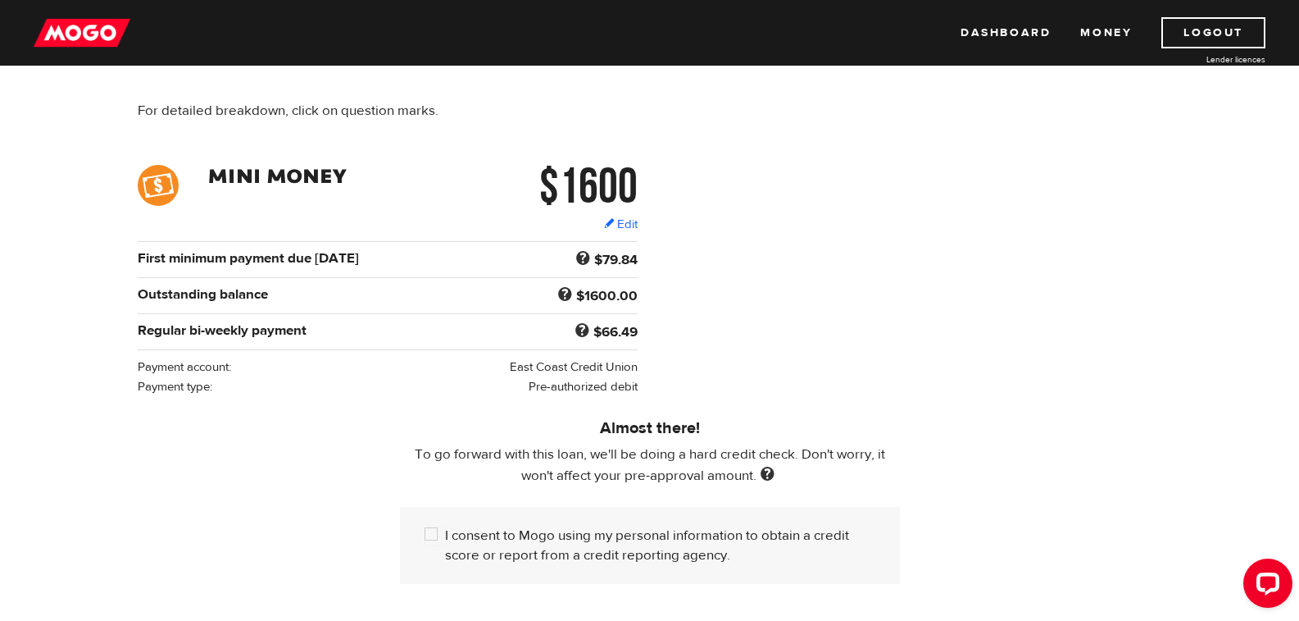
scroll to position [246, 0]
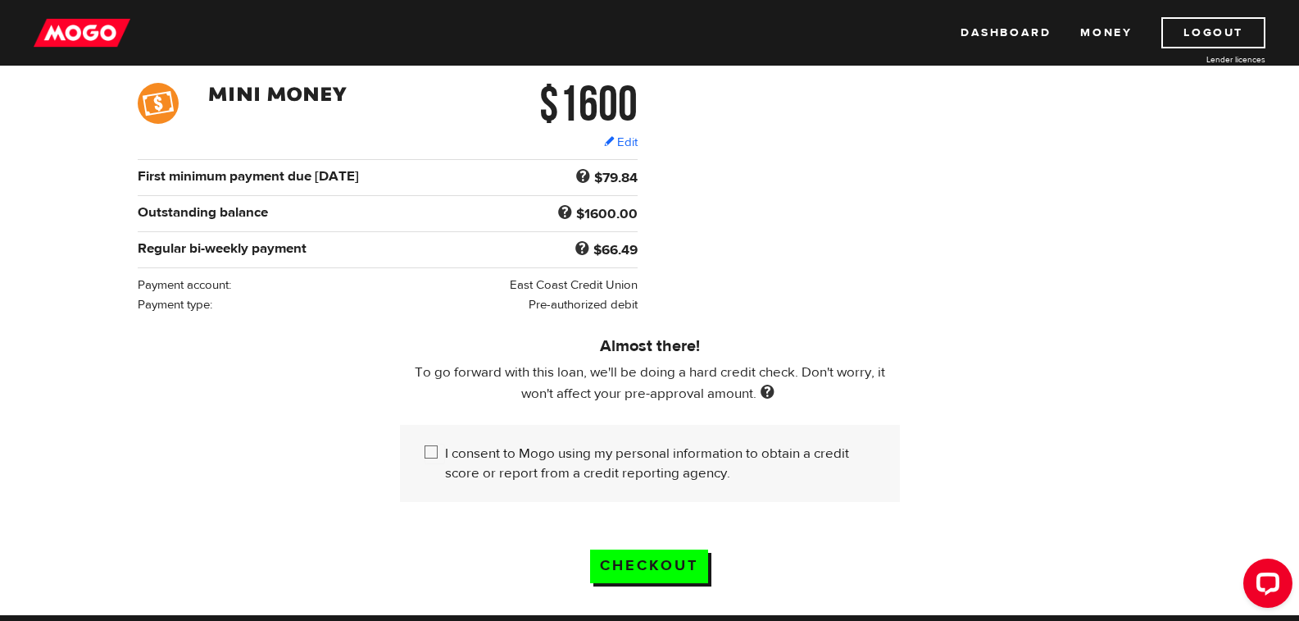
click at [429, 451] on input "I consent to Mogo using my personal information to obtain a credit score or rep…" at bounding box center [435, 454] width 20 height 20
checkbox input "true"
click at [692, 565] on input "Checkout" at bounding box center [649, 566] width 118 height 34
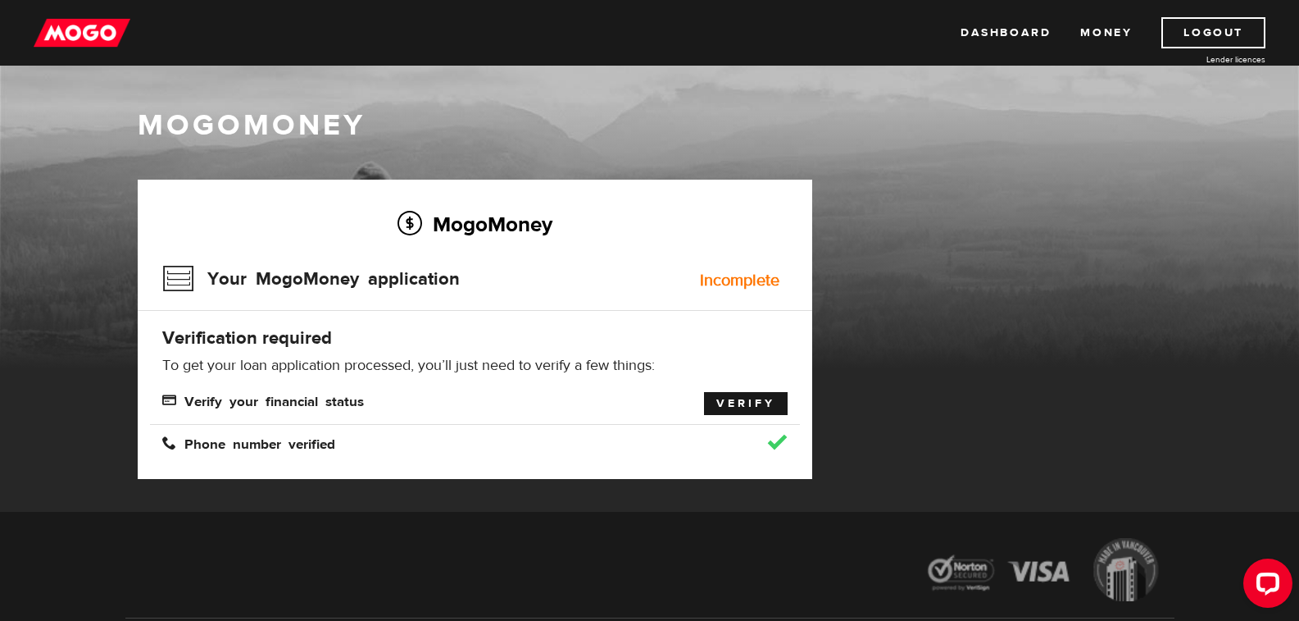
click at [735, 412] on link "Verify" at bounding box center [746, 403] width 84 height 23
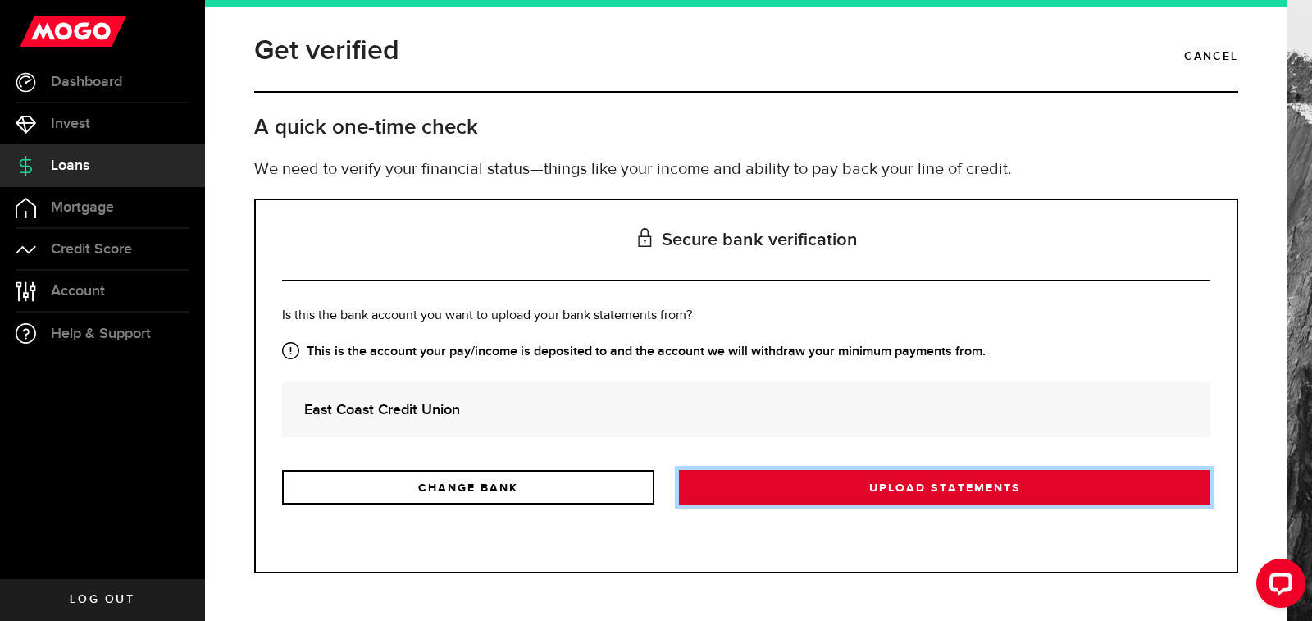
click at [943, 493] on link "Upload statements" at bounding box center [944, 487] width 531 height 34
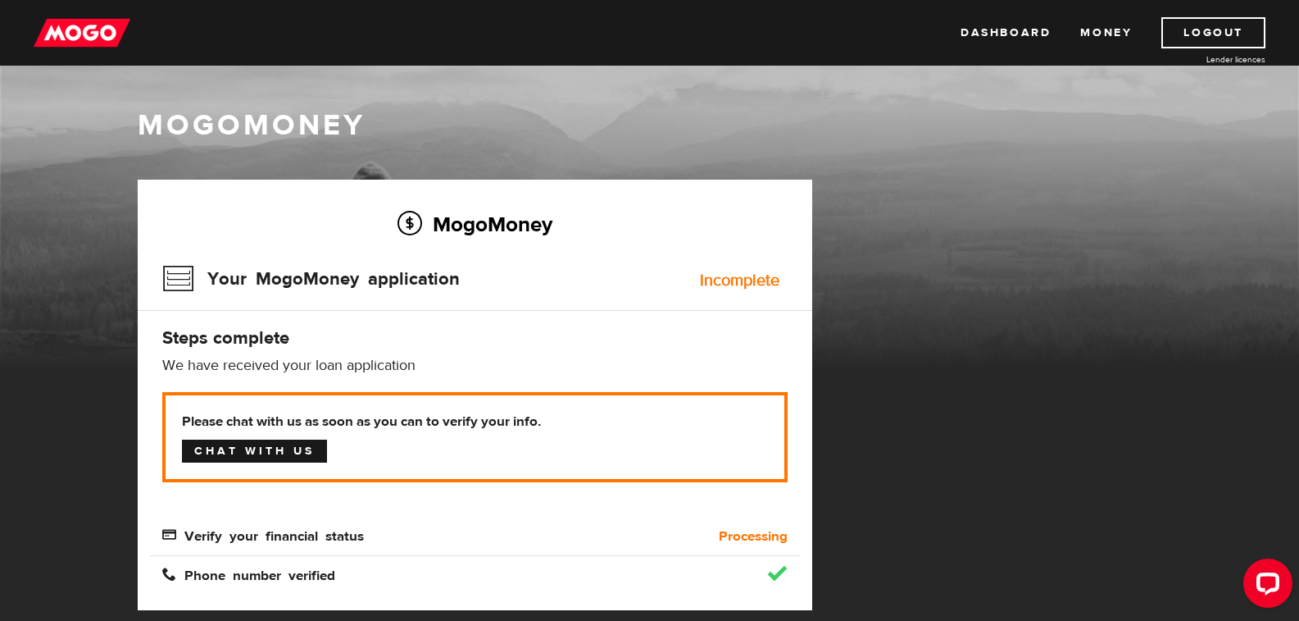
click at [242, 453] on link "Chat with us" at bounding box center [254, 450] width 145 height 23
click at [1004, 30] on link "Dashboard" at bounding box center [1006, 32] width 90 height 31
